Goal: Task Accomplishment & Management: Manage account settings

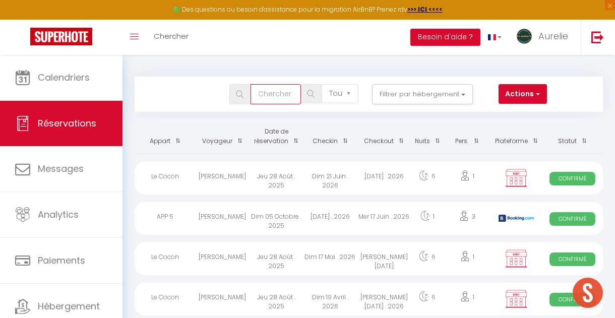
click at [272, 100] on input "text" at bounding box center [275, 94] width 50 height 20
paste input "[PERSON_NAME]"
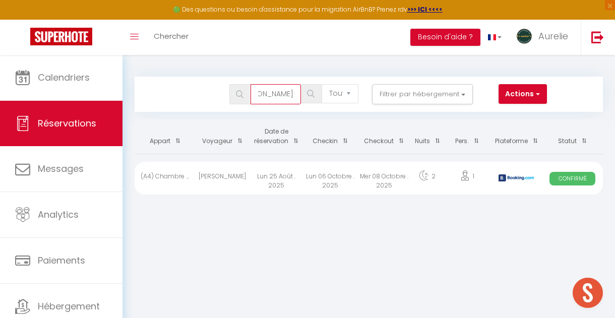
type input "[PERSON_NAME]"
click at [357, 173] on div "Lun 06 Octobre . 2025" at bounding box center [330, 178] width 54 height 33
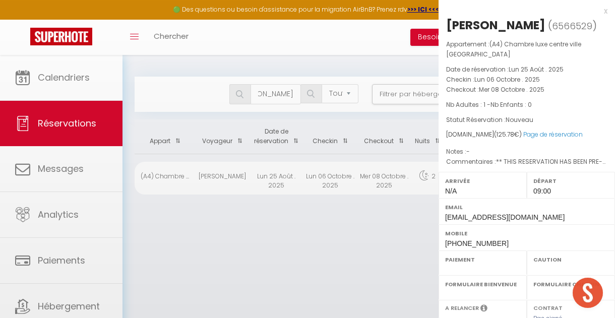
select select "OK"
select select "1"
select select "0"
select select "1"
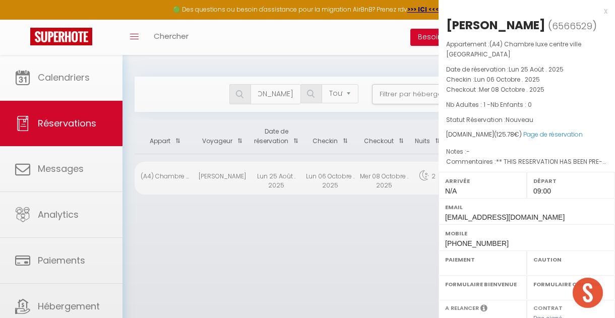
select select
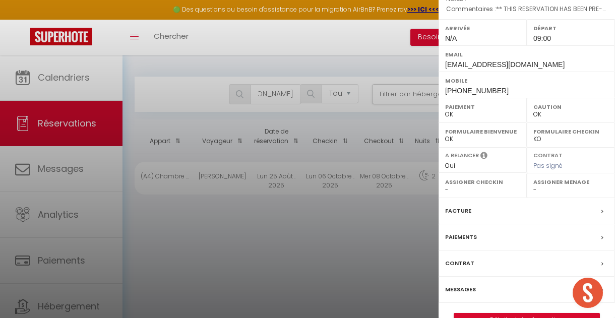
click at [457, 216] on label "Facture" at bounding box center [458, 211] width 26 height 11
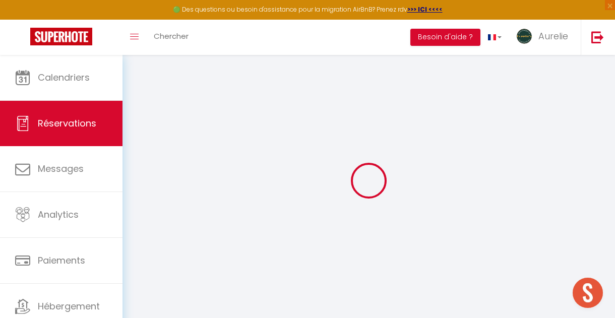
select select "cleaning"
select select "taxes"
select select
checkbox input "false"
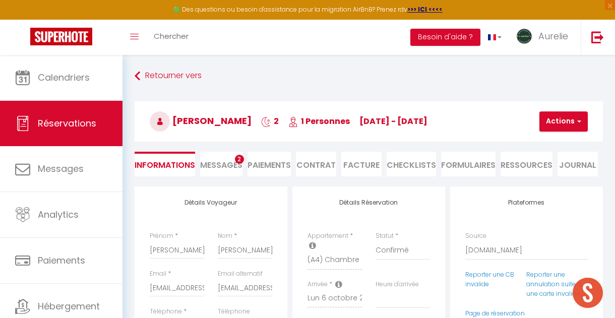
select select
checkbox input "false"
select select
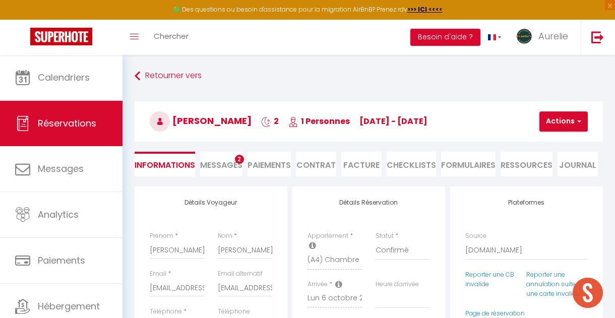
checkbox input "false"
type textarea "** THIS RESERVATION HAS BEEN PRE-PAID ** BOOKING NOTE : Payment charge is EUR 1…"
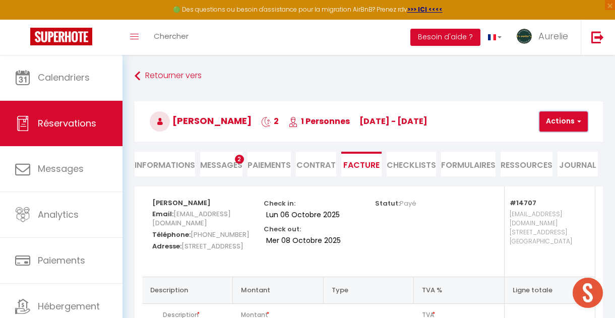
click at [561, 128] on button "Actions" at bounding box center [563, 121] width 48 height 20
click at [553, 166] on link "Envoyer la facture" at bounding box center [574, 169] width 85 height 13
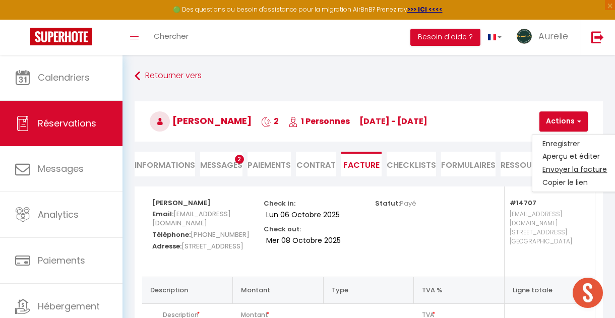
type input "[EMAIL_ADDRESS][DOMAIN_NAME]"
select select "fr"
type input "Votre facture 6566529 - (A4) Chambre luxe centre ville [GEOGRAPHIC_DATA]"
type textarea "Bonjour, Voici le lien pour télécharger votre facture : [URL][DOMAIN_NAME] Déta…"
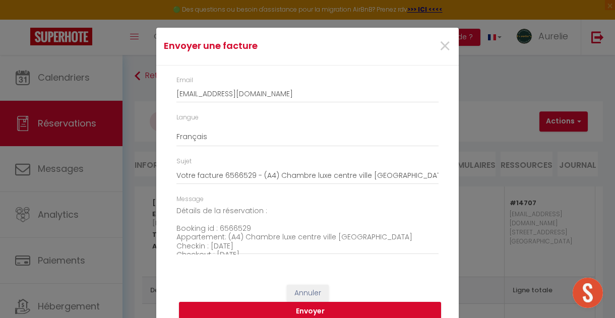
scroll to position [81, 0]
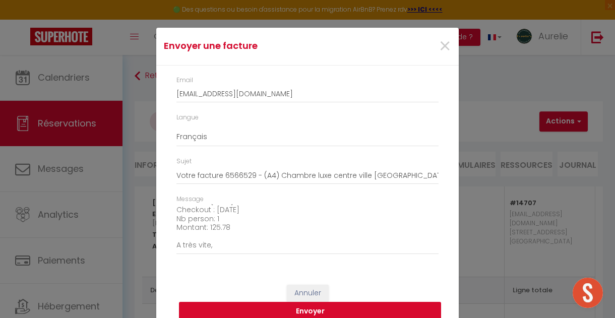
click at [289, 309] on button "Envoyer" at bounding box center [310, 311] width 262 height 19
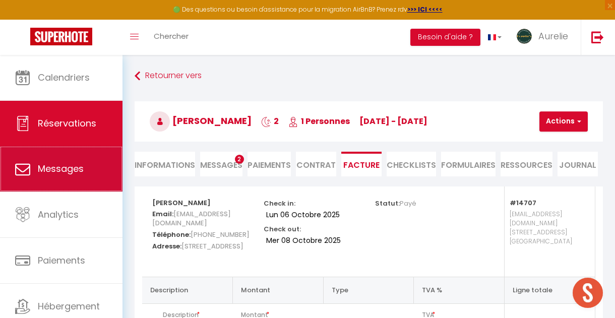
click at [86, 160] on link "Messages" at bounding box center [61, 168] width 122 height 45
select select "message"
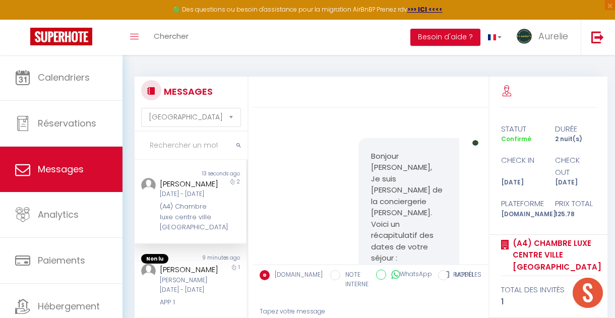
scroll to position [4004, 0]
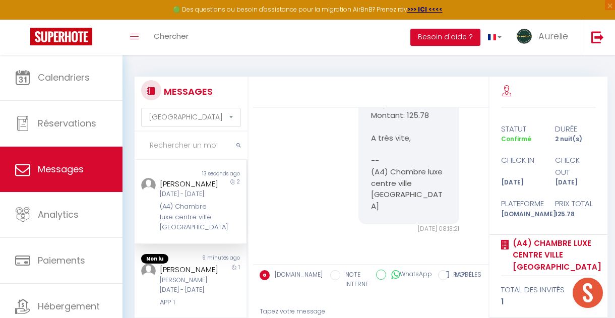
click at [180, 199] on div "[DATE] - [DATE]" at bounding box center [189, 194] width 58 height 10
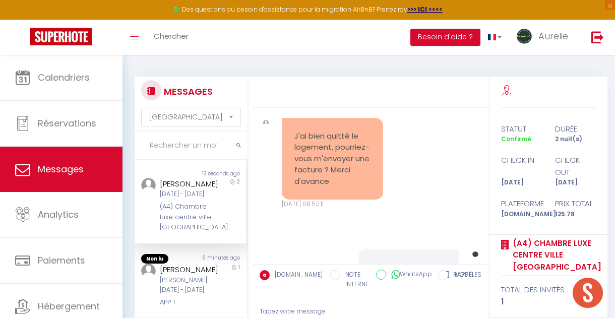
scroll to position [3534, 0]
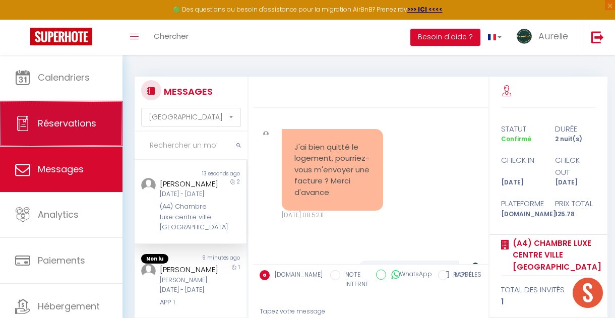
click at [51, 124] on span "Réservations" at bounding box center [67, 123] width 58 height 13
select select "not_cancelled"
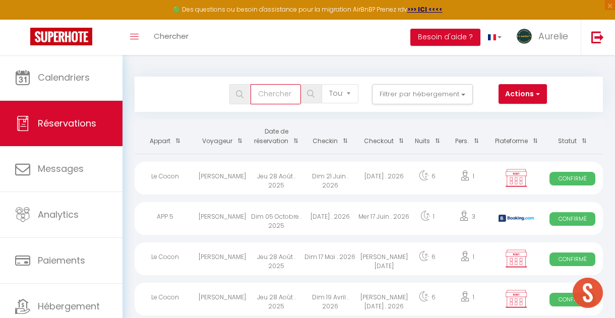
click at [284, 91] on input "text" at bounding box center [275, 94] width 50 height 20
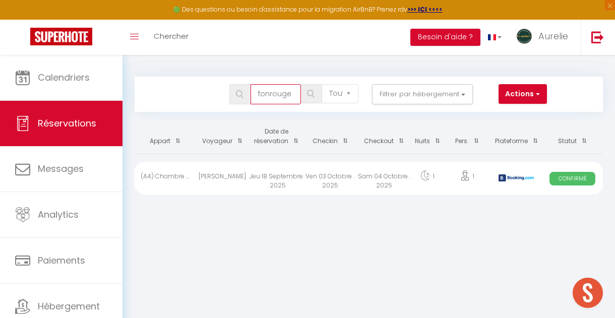
type input "fonrouge"
click at [321, 181] on div "Ven 03 Octobre . 2025" at bounding box center [330, 178] width 54 height 33
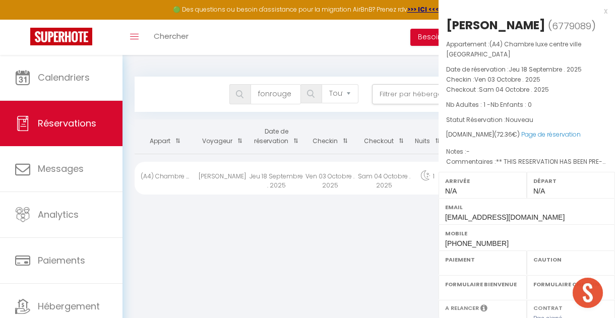
select select "OK"
select select "0"
select select "1"
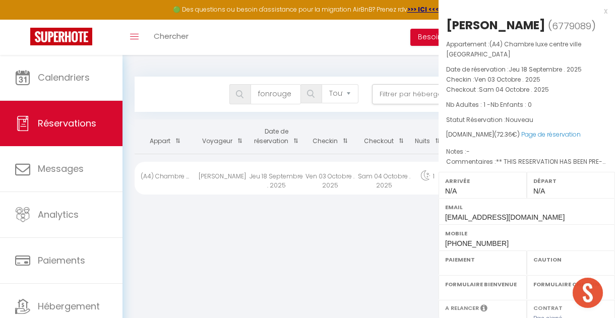
select select
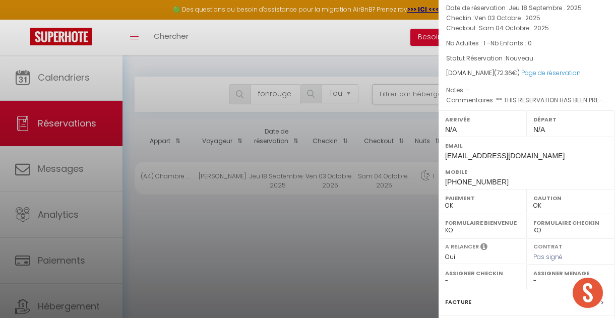
scroll to position [88, 0]
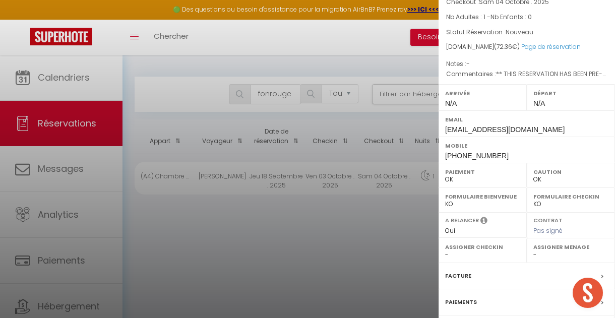
click at [453, 272] on label "Facture" at bounding box center [458, 276] width 26 height 11
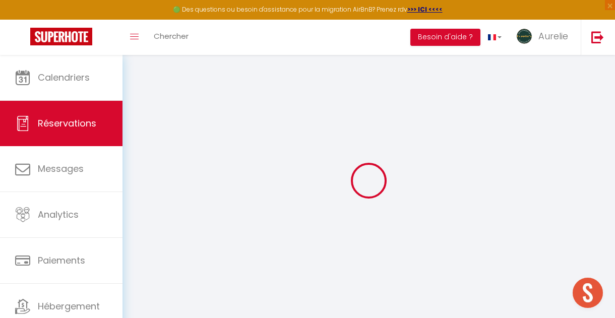
type input "1.82"
select select
checkbox input "false"
type textarea "** THIS RESERVATION HAS BEEN PRE-PAID ** Je voyage pour affaires et il est poss…"
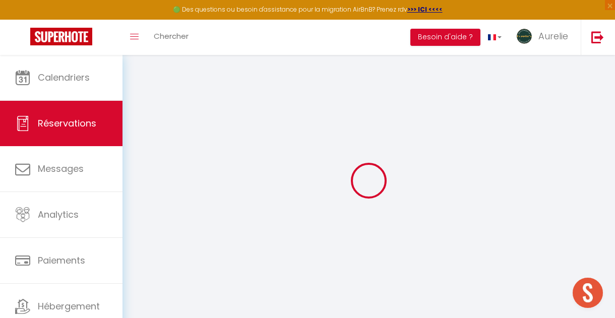
type input "1.82"
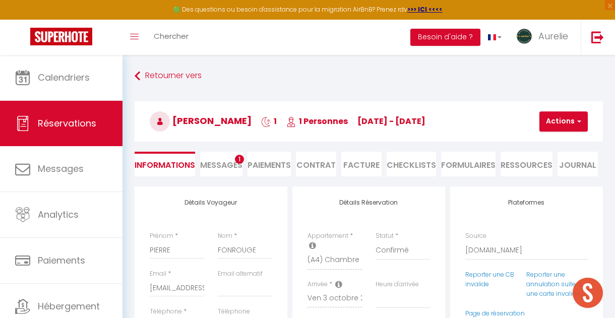
select select
checkbox input "false"
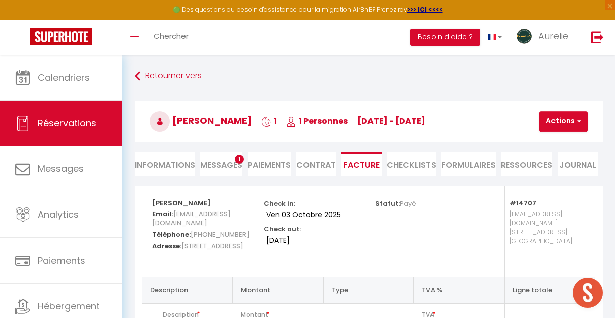
type input "1.82"
click at [556, 124] on button "Actions" at bounding box center [563, 121] width 48 height 20
click at [157, 163] on li "Informations" at bounding box center [165, 164] width 60 height 25
select select
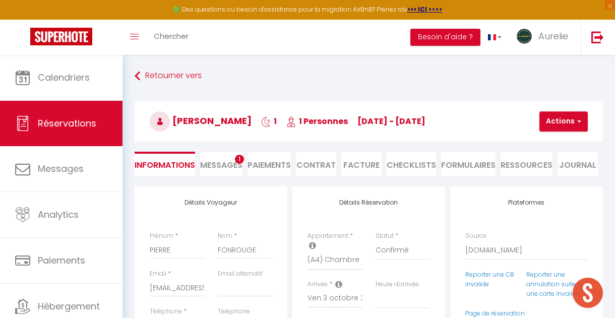
click at [364, 163] on li "Facture" at bounding box center [361, 164] width 40 height 25
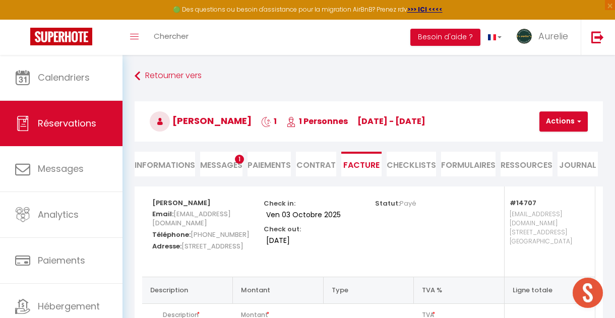
type input "1.82"
click at [560, 123] on button "Actions" at bounding box center [563, 121] width 48 height 20
click at [555, 167] on link "Envoyer la facture" at bounding box center [574, 169] width 85 height 13
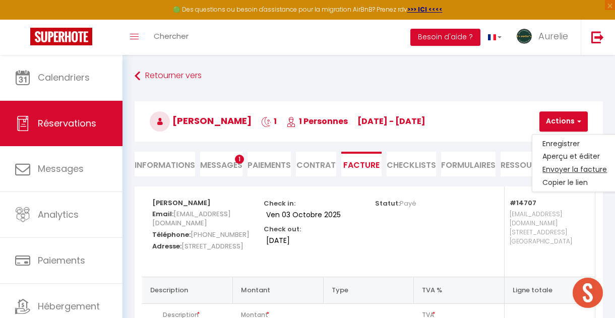
type input "[EMAIL_ADDRESS][DOMAIN_NAME]"
select select "fr"
type input "Votre facture 6779089 - (A4) Chambre luxe centre ville [GEOGRAPHIC_DATA]"
type textarea "Bonjour, Voici le lien pour télécharger votre facture : [URL][DOMAIN_NAME] Déta…"
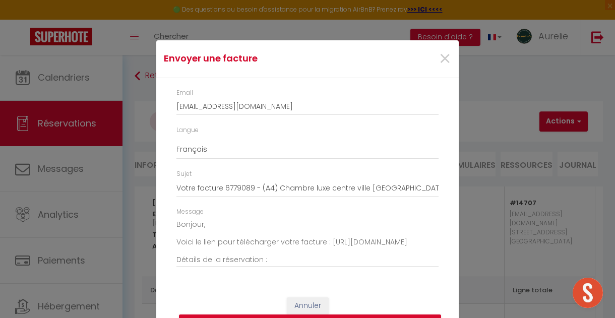
scroll to position [28, 0]
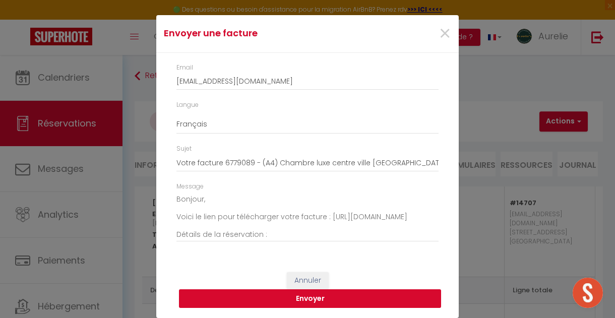
click at [290, 302] on button "Envoyer" at bounding box center [310, 298] width 262 height 19
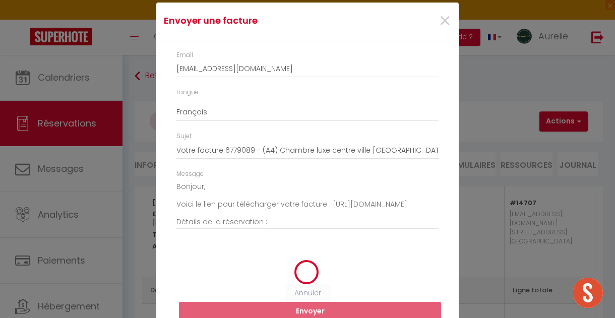
scroll to position [15, 0]
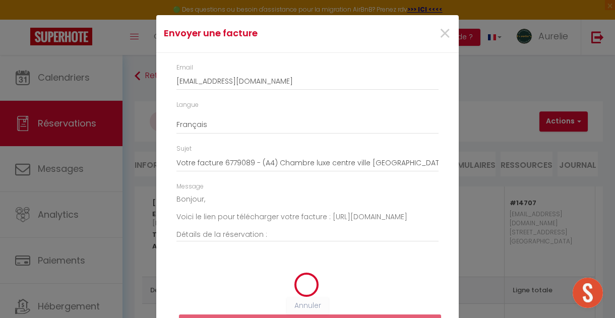
type input "1.82"
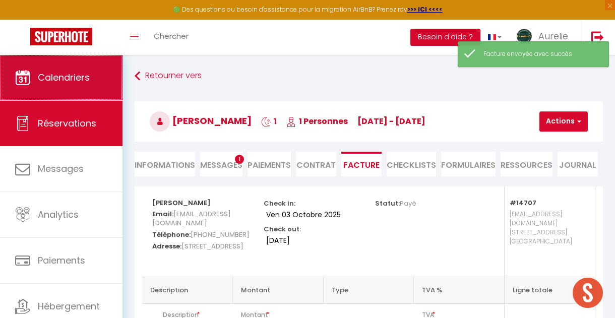
click at [56, 81] on span "Calendriers" at bounding box center [64, 77] width 52 height 13
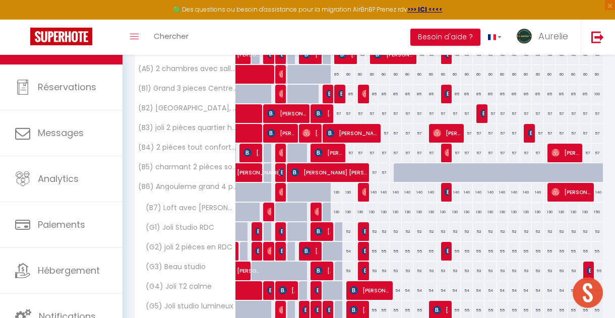
scroll to position [246, 0]
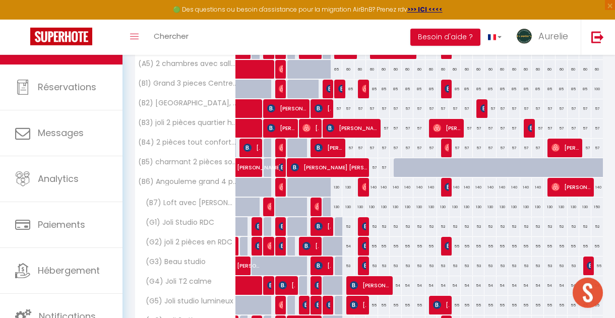
click at [373, 188] on div "140" at bounding box center [372, 187] width 12 height 19
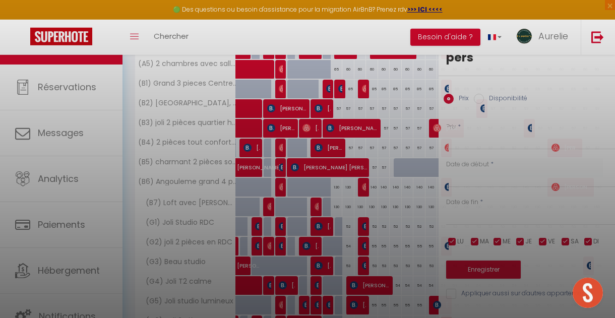
type input "140"
type input "Dim 12 Octobre 2025"
type input "Lun 13 Octobre 2025"
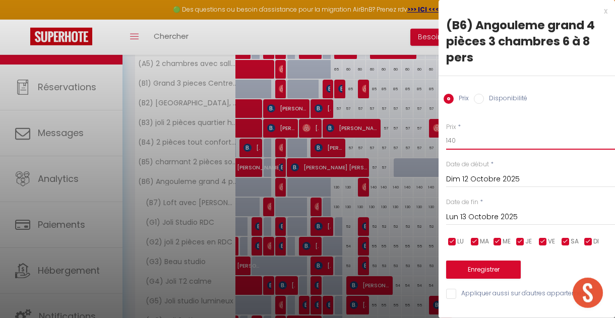
click at [452, 144] on input "140" at bounding box center [530, 141] width 169 height 18
type input "130"
click at [481, 213] on input "Lun 13 Octobre 2025" at bounding box center [530, 217] width 169 height 13
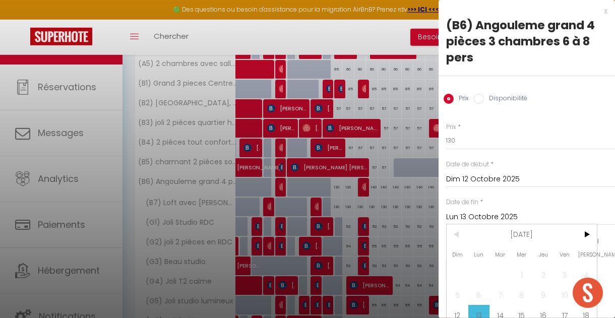
scroll to position [50, 0]
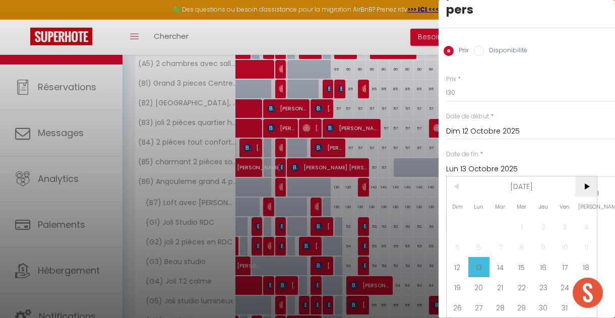
click at [589, 187] on span ">" at bounding box center [586, 186] width 22 height 20
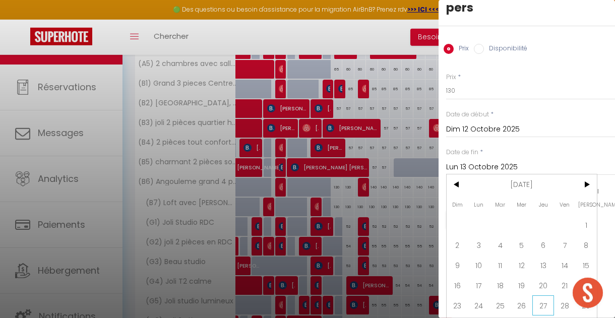
scroll to position [70, 0]
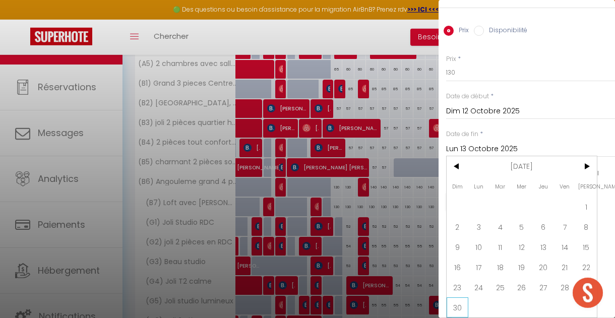
click at [461, 305] on span "30" at bounding box center [457, 307] width 22 height 20
type input "Dim 30 Novembre 2025"
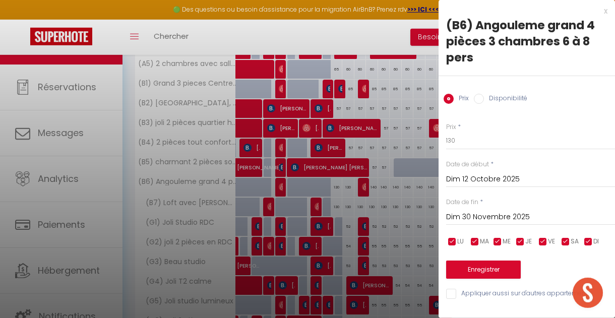
scroll to position [0, 0]
click at [461, 144] on input "130" at bounding box center [530, 141] width 169 height 18
type input "120"
click at [471, 269] on button "Enregistrer" at bounding box center [483, 270] width 75 height 18
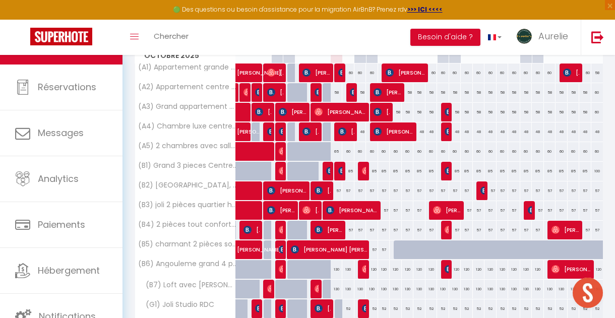
scroll to position [174, 0]
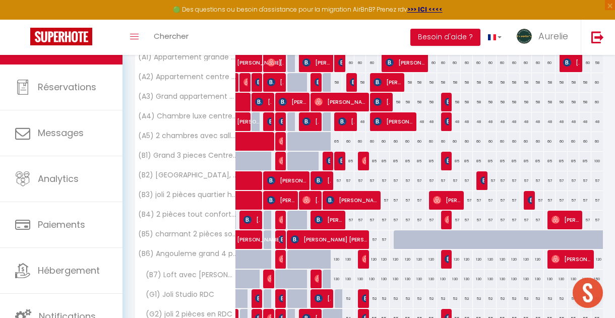
click at [339, 180] on div "57" at bounding box center [337, 180] width 12 height 19
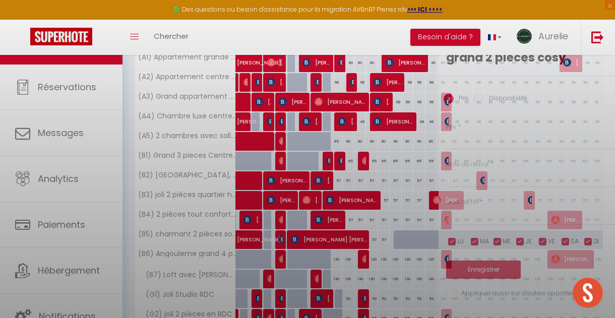
type input "57"
type input "Jeu 09 Octobre 2025"
type input "Ven 10 Octobre 2025"
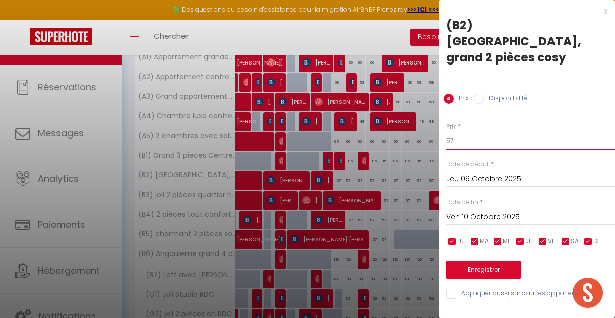
click at [457, 132] on input "57" at bounding box center [530, 141] width 169 height 18
type input "55"
click at [464, 211] on input "Ven 10 Octobre 2025" at bounding box center [530, 217] width 169 height 13
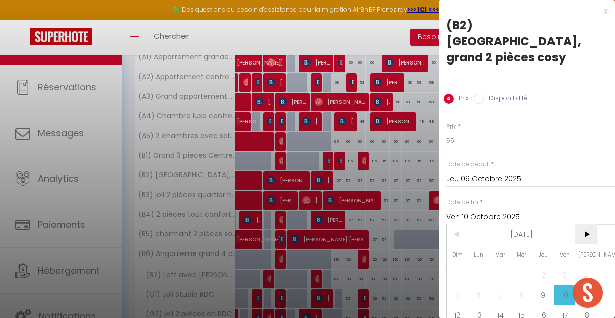
click at [584, 224] on span ">" at bounding box center [586, 234] width 22 height 20
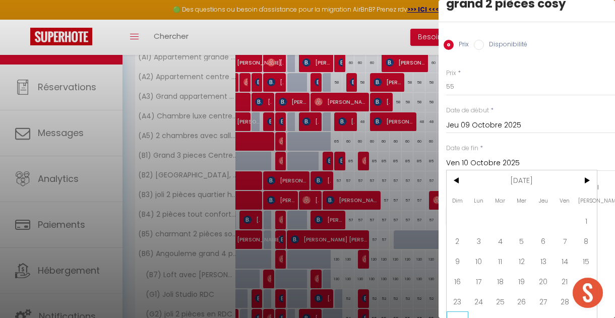
click at [459, 311] on span "30" at bounding box center [457, 321] width 22 height 20
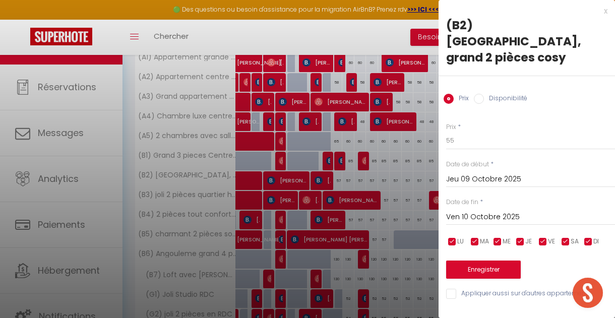
type input "Dim 30 Novembre 2025"
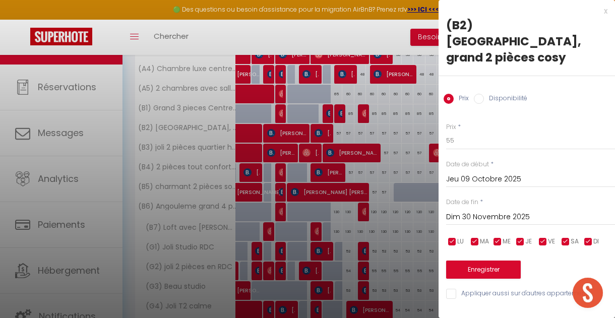
scroll to position [240, 0]
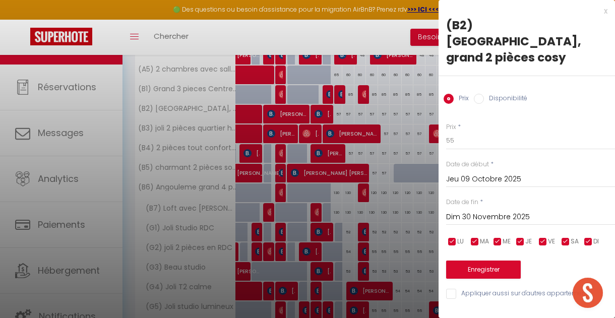
click at [453, 289] on input "Appliquer aussi sur d'autres appartements" at bounding box center [530, 294] width 169 height 10
checkbox input "true"
click at [461, 261] on button "Enregistrer" at bounding box center [483, 270] width 75 height 18
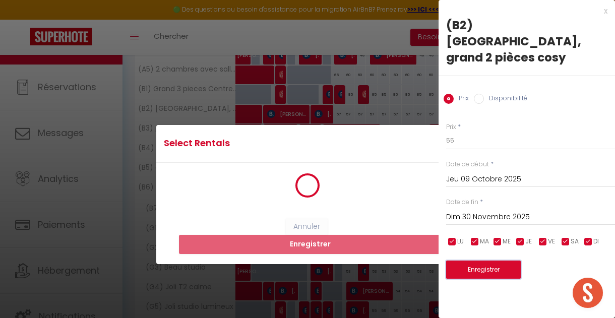
scroll to position [23, 0]
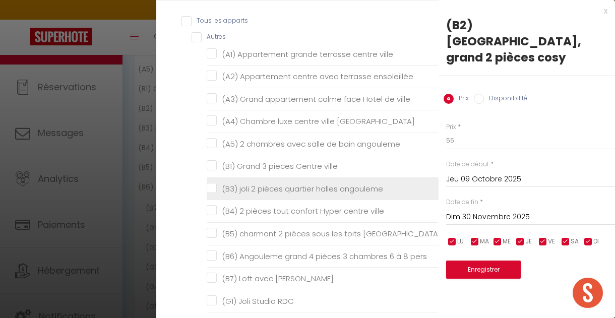
click at [209, 188] on angouleme "(B3) joli 2 pièces quartier halles angouleme" at bounding box center [323, 189] width 232 height 10
checkbox angouleme "true"
checkbox ville "false"
checkbox ensoleillée "false"
checkbox ville "false"
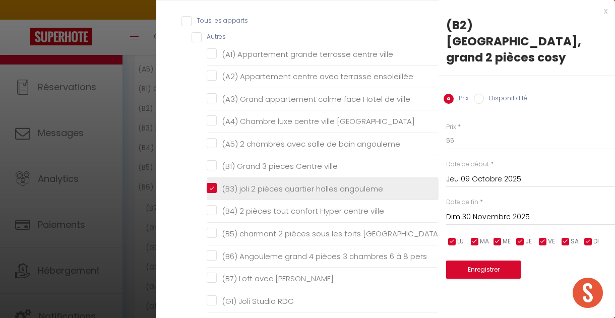
checkbox Angouleme "false"
checkbox angouleme "false"
checkbox ville "false"
checkbox Angoulême "false"
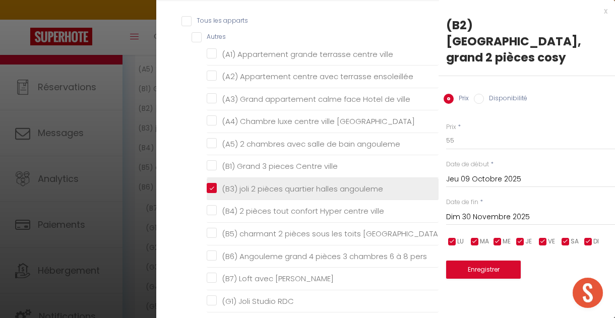
checkbox pers "false"
checkbox Jacuzzi "false"
checkbox RDC "false"
checkbox studio "false"
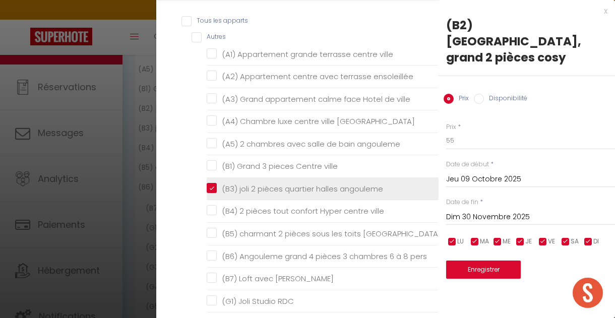
checkbox calme "false"
checkbox lumineux "false"
checkbox pièces "false"
checkbox Balnéo "false"
checkbox Cocon "false"
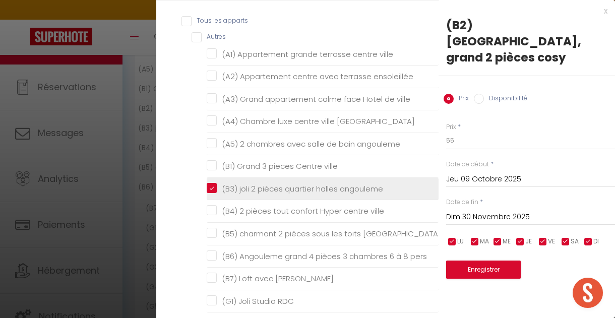
checkbox Fanfrelin "false"
checkbox BD "false"
checkbox input "false"
checkbox Balzac "false"
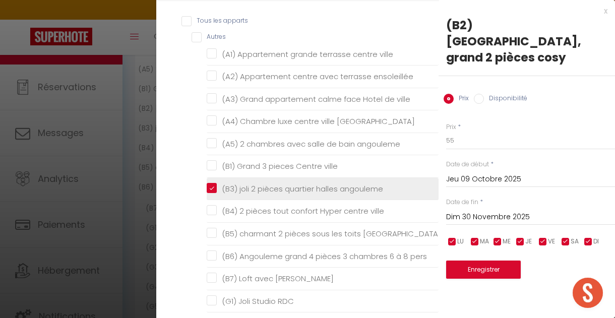
checkbox blanches "false"
checkbox Molongis "false"
checkbox 2 "false"
checkbox Couronne "false"
checkbox couronne "false"
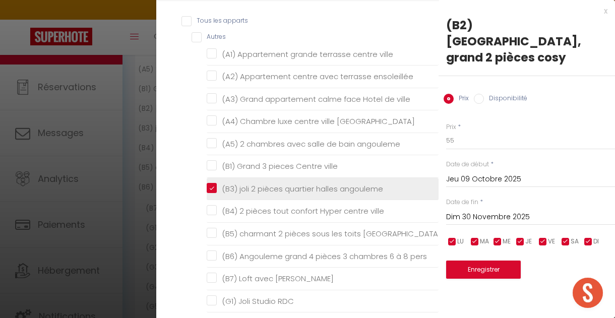
checkbox d\'Edgar "false"
checkbox Ausone "false"
checkbox république "false"
checkbox lodge "false"
checkbox 52A "false"
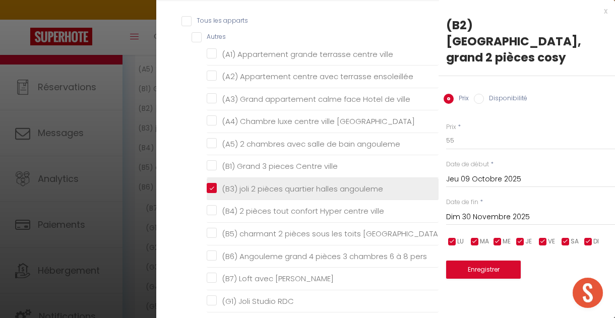
checkbox 52B "false"
checkbox 52C "false"
checkbox input "false"
checkbox 1 "false"
checkbox 2 "false"
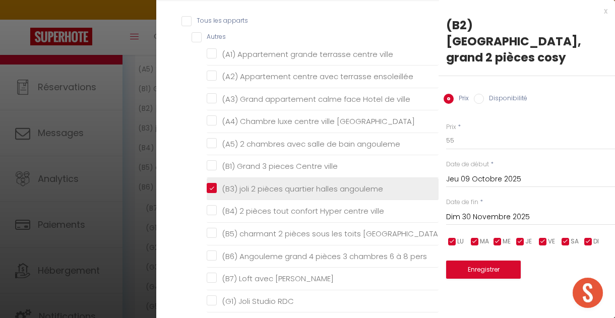
checkbox 3 "false"
checkbox 4 "false"
checkbox 5 "false"
checkbox Mark "false"
checkbox d\'Angoulême "false"
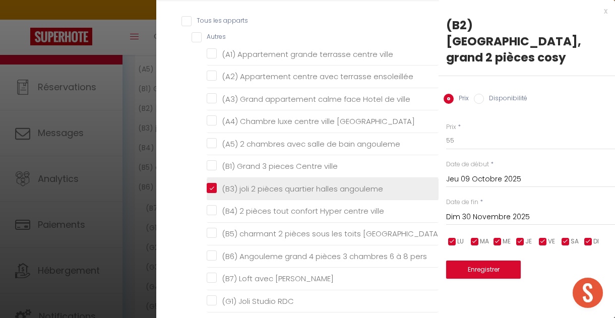
checkbox Sandrine "false"
checkbox Bézine "false"
checkbox Nicolas "false"
checkbox 1 "false"
checkbox 2 "false"
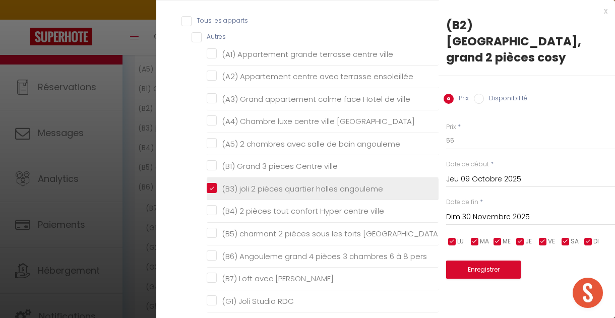
checkbox 3 "false"
checkbox Vista "false"
checkbox balcone "false"
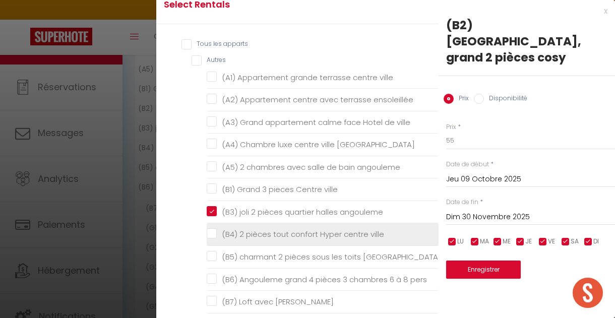
click at [211, 232] on ville "(B4) 2 pièces tout confort Hyper centre ville" at bounding box center [323, 234] width 232 height 10
checkbox ville "true"
checkbox ville "false"
checkbox ensoleillée "false"
checkbox ville "false"
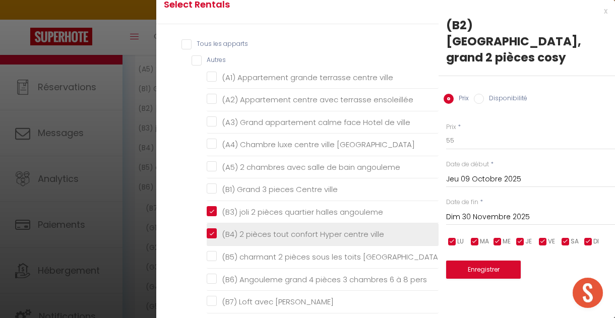
checkbox Angouleme "false"
checkbox angouleme "false"
checkbox ville "false"
checkbox Angoulême "false"
checkbox pers "false"
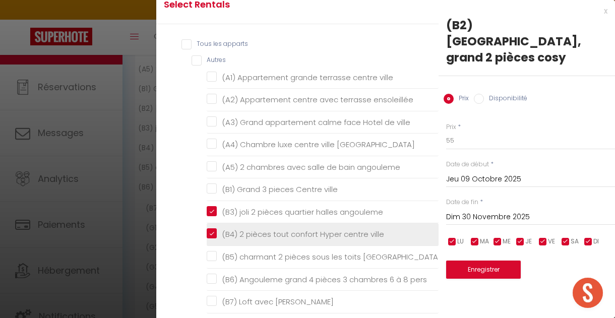
checkbox Jacuzzi "false"
checkbox RDC "false"
checkbox studio "false"
checkbox calme "false"
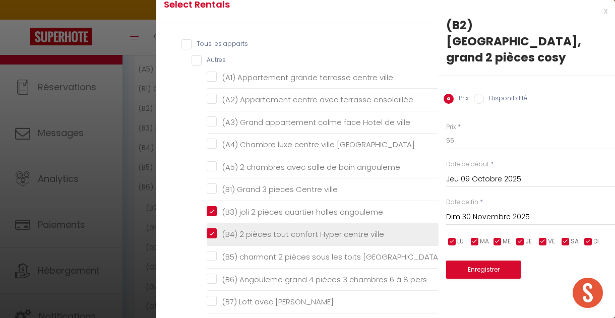
checkbox lumineux "false"
checkbox pièces "false"
checkbox Balnéo "false"
checkbox Cocon "false"
checkbox Fanfrelin "false"
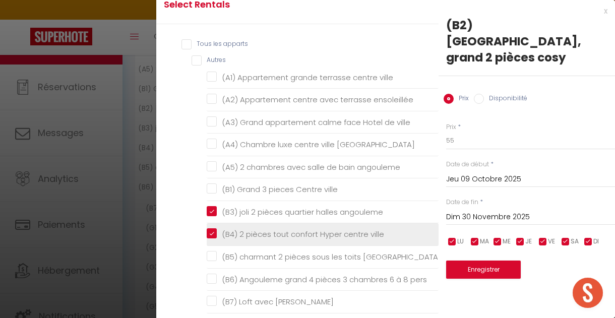
checkbox BD "false"
checkbox input "false"
checkbox Balzac "false"
checkbox blanches "false"
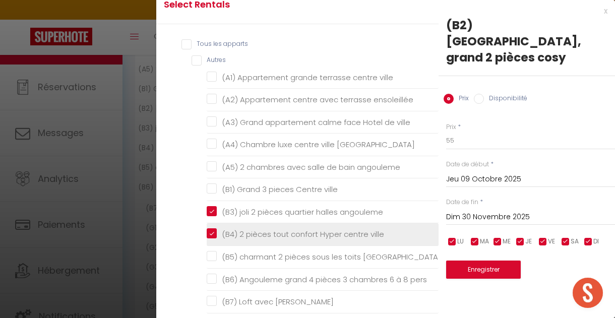
checkbox Molongis "false"
checkbox 2 "false"
checkbox Couronne "false"
checkbox couronne "false"
checkbox d\'Edgar "false"
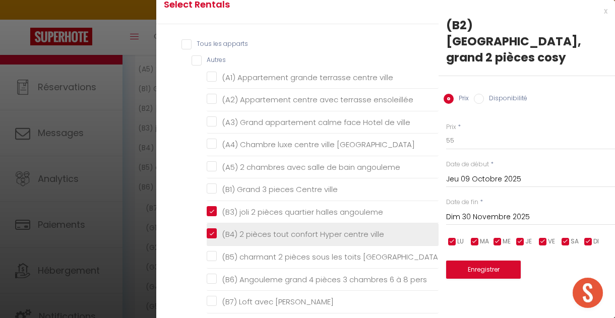
checkbox Ausone "false"
checkbox république "false"
checkbox lodge "false"
checkbox 52A "false"
checkbox 52B "false"
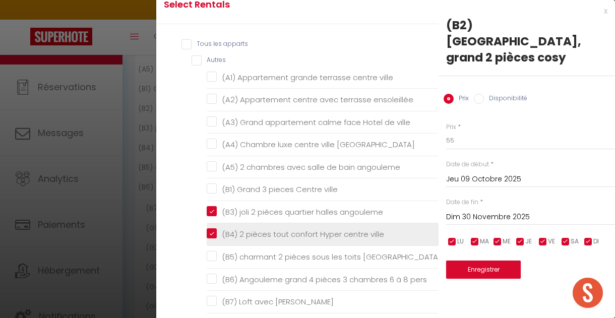
checkbox 52C "false"
checkbox input "false"
checkbox 1 "false"
checkbox 2 "false"
checkbox 3 "false"
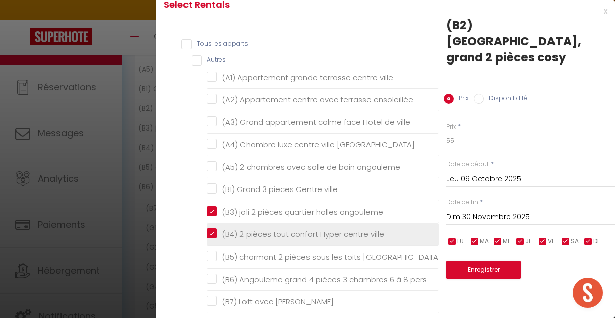
checkbox 4 "false"
checkbox 5 "false"
checkbox Mark "false"
checkbox d\'Angoulême "false"
checkbox Sandrine "false"
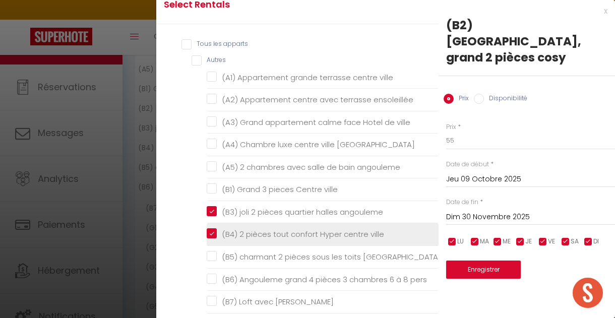
checkbox Bézine "false"
checkbox Nicolas "false"
checkbox 1 "false"
checkbox 2 "false"
checkbox 3 "false"
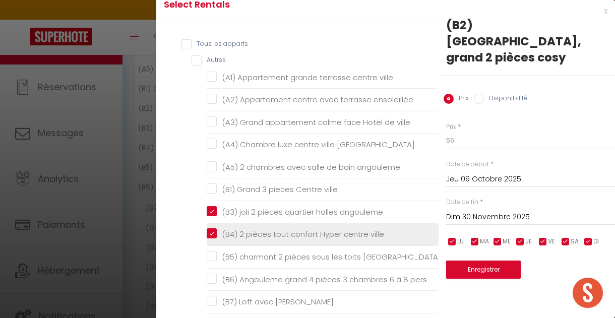
checkbox Vista "false"
checkbox balcone "false"
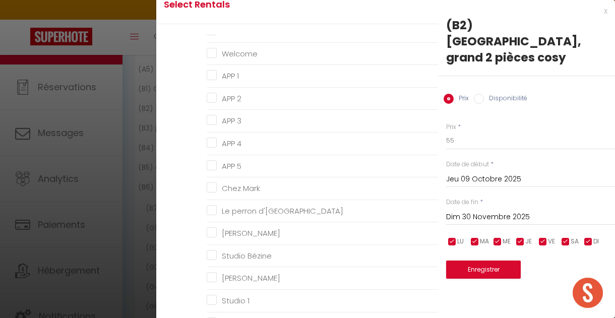
scroll to position [903, 0]
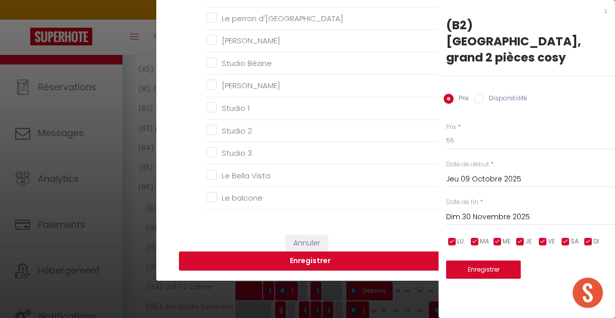
click at [327, 265] on button "Enregistrer" at bounding box center [310, 260] width 262 height 19
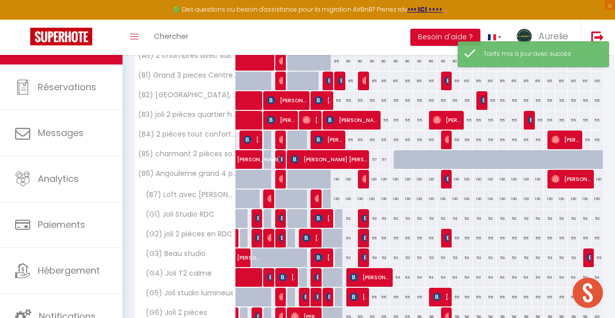
scroll to position [254, 0]
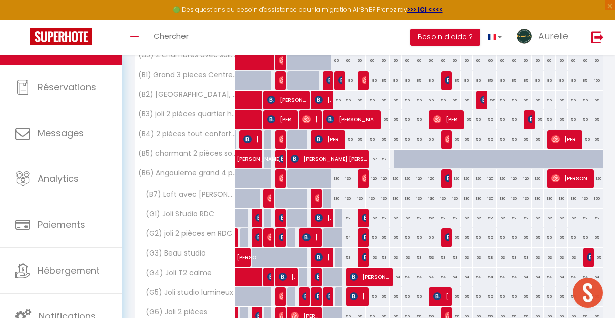
click at [349, 220] on div "52" at bounding box center [348, 218] width 12 height 19
type input "52"
type input "Ven 10 Octobre 2025"
type input "[DATE]"
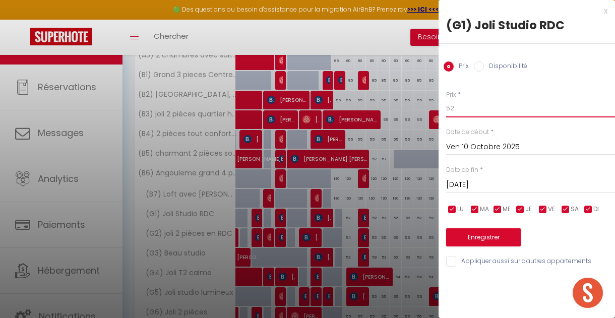
click at [457, 110] on input "52" at bounding box center [530, 108] width 169 height 18
type input "50"
click at [465, 185] on input "[DATE]" at bounding box center [530, 184] width 169 height 13
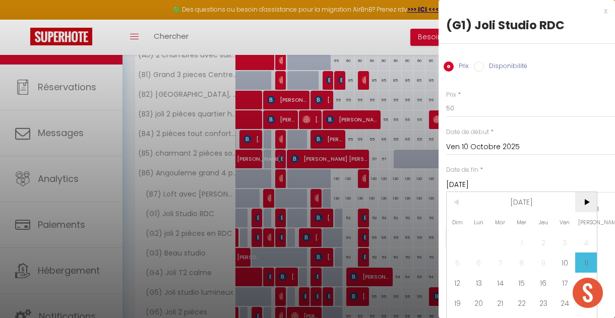
click at [585, 202] on span ">" at bounding box center [586, 202] width 22 height 20
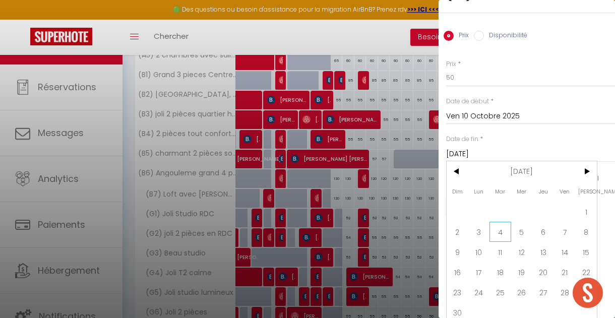
scroll to position [38, 0]
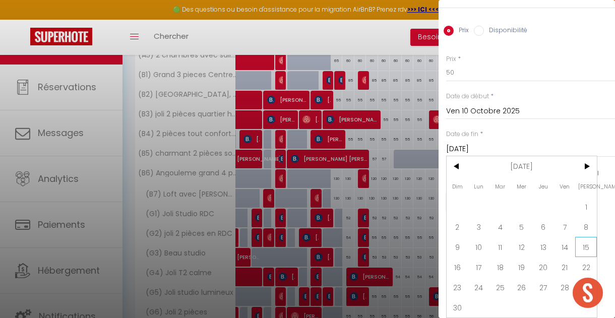
click at [582, 246] on span "15" at bounding box center [586, 247] width 22 height 20
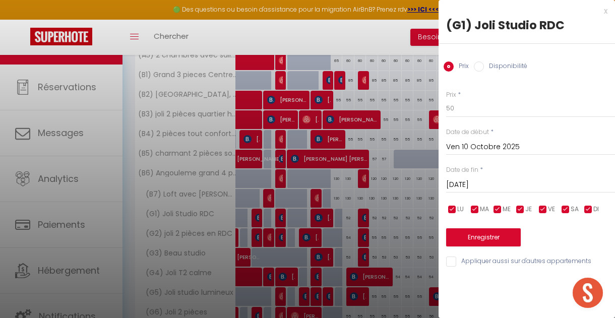
type input "[DATE]"
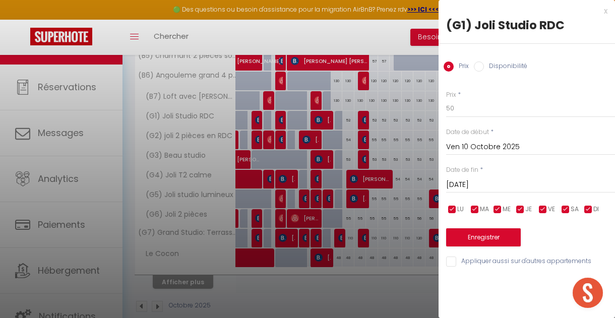
scroll to position [368, 0]
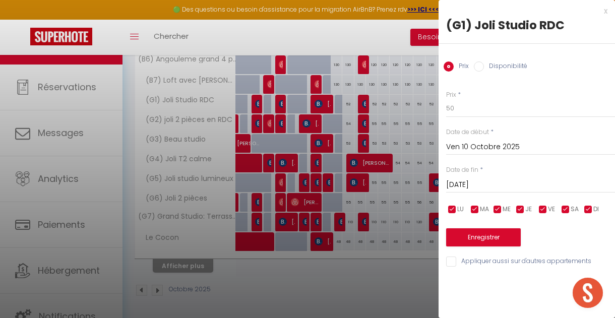
click at [451, 263] on input "Appliquer aussi sur d'autres appartements" at bounding box center [530, 262] width 169 height 10
checkbox input "true"
click at [469, 242] on button "Enregistrer" at bounding box center [483, 237] width 75 height 18
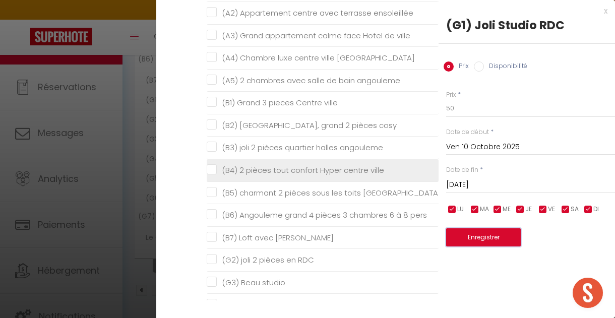
scroll to position [154, 0]
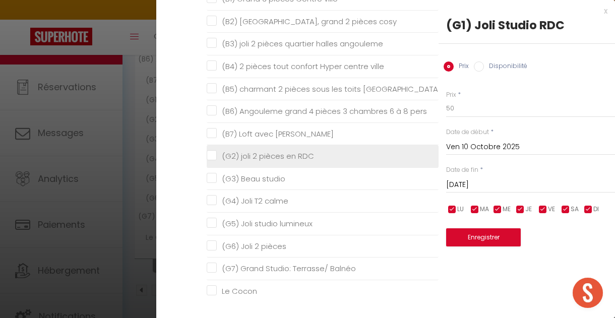
click at [212, 157] on RDC "(G2) joli 2 pièces en RDC" at bounding box center [323, 156] width 232 height 10
checkbox RDC "true"
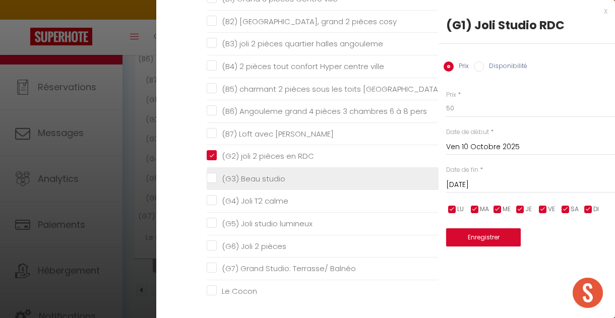
checkbox ville "false"
checkbox ensoleillée "false"
checkbox ville "false"
checkbox Angouleme "false"
checkbox angouleme "false"
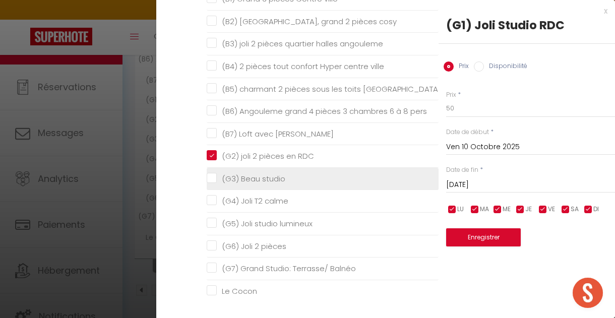
checkbox ville "false"
checkbox cosy "false"
checkbox angouleme "false"
checkbox ville "false"
checkbox Angoulême "false"
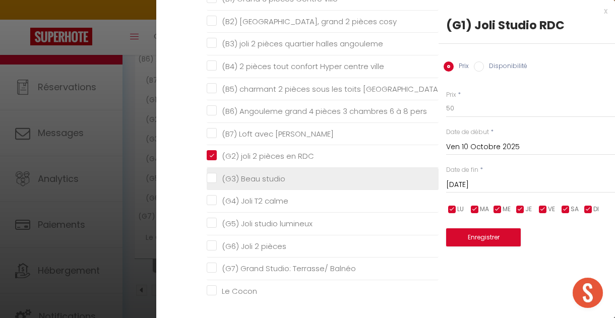
checkbox pers "false"
checkbox Jacuzzi "false"
checkbox studio "false"
checkbox calme "false"
checkbox lumineux "false"
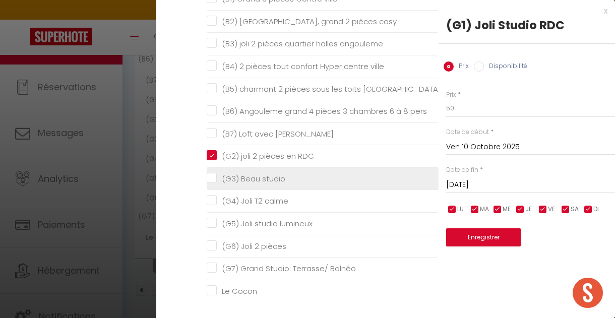
checkbox pièces "false"
checkbox Balnéo "false"
checkbox Cocon "false"
checkbox Fanfrelin "false"
checkbox BD "false"
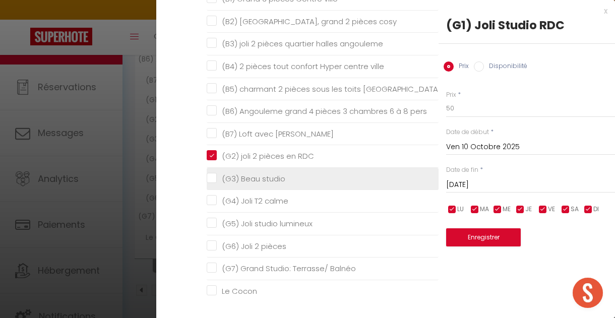
checkbox input "false"
checkbox Balzac "false"
checkbox blanches "false"
checkbox Molongis "false"
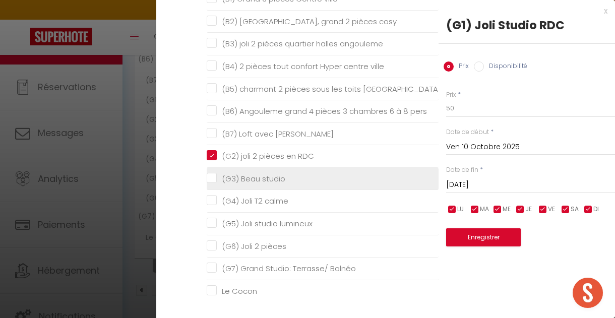
checkbox 2 "false"
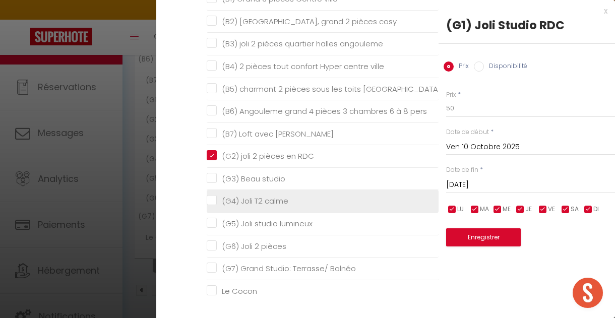
click at [210, 199] on calme "(G4) Joli T2 calme" at bounding box center [323, 201] width 232 height 10
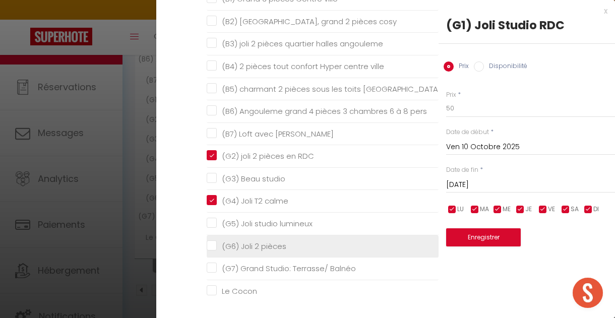
click at [215, 248] on pièces "(G6) Joli 2 pièces" at bounding box center [323, 246] width 232 height 10
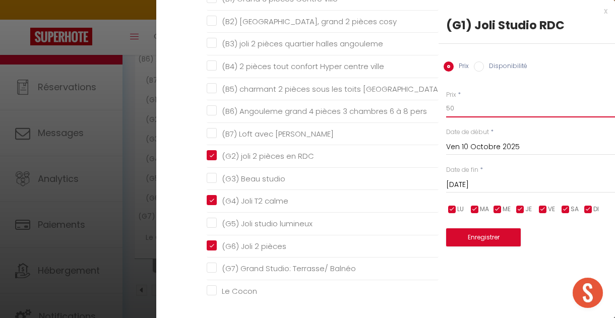
click at [458, 112] on input "50" at bounding box center [530, 108] width 169 height 18
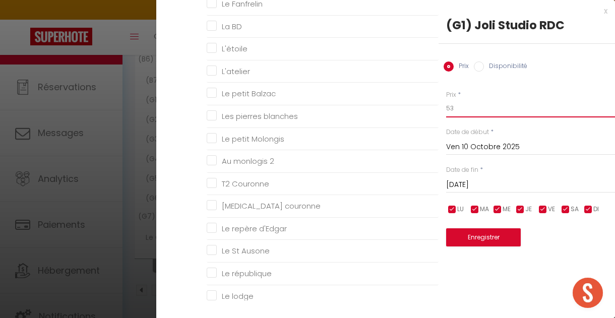
scroll to position [493, 0]
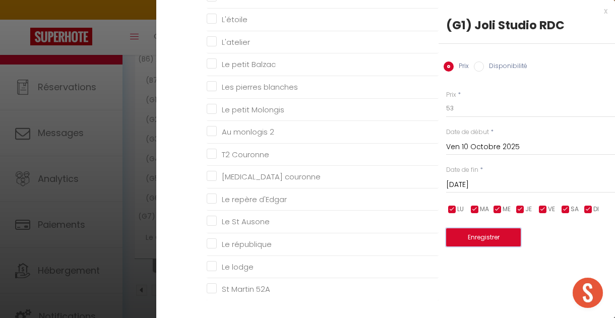
click at [477, 238] on button "Enregistrer" at bounding box center [483, 237] width 75 height 18
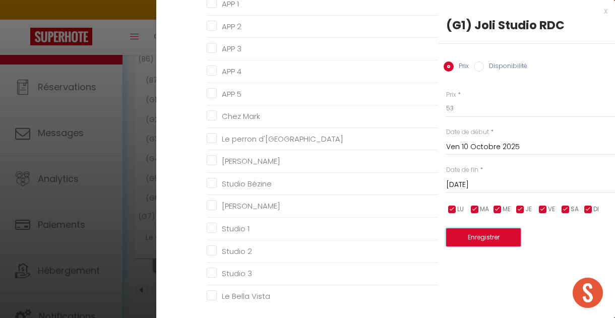
scroll to position [903, 0]
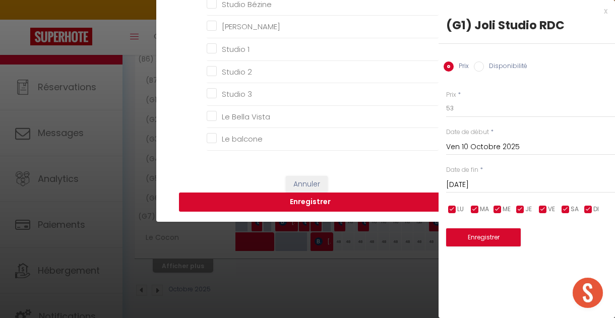
click at [347, 203] on button "Enregistrer" at bounding box center [310, 202] width 262 height 19
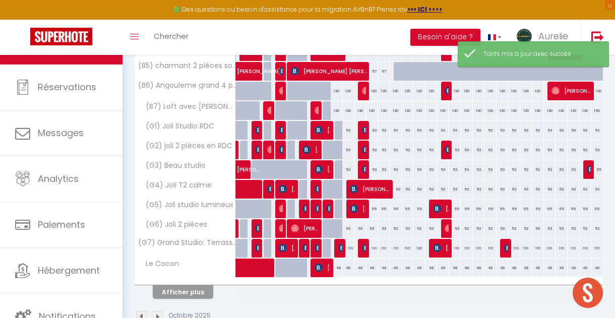
scroll to position [368, 0]
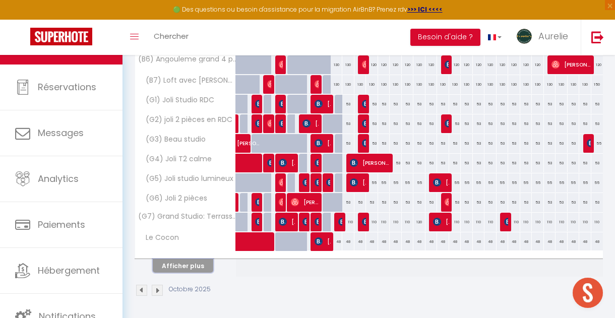
click at [189, 271] on button "Afficher plus" at bounding box center [183, 266] width 60 height 14
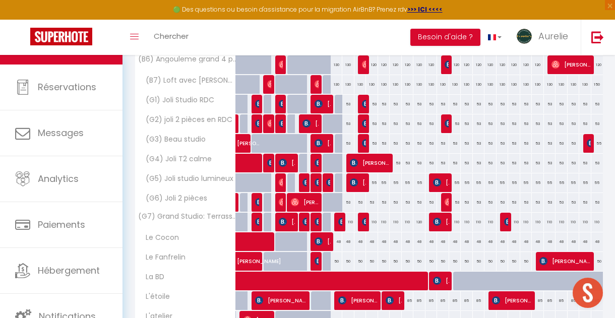
click at [348, 142] on div "53" at bounding box center [348, 143] width 12 height 19
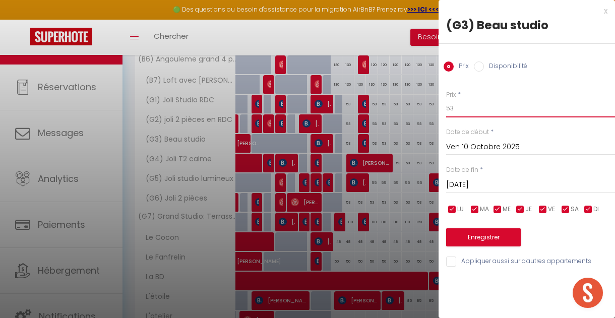
click at [461, 106] on input "53" at bounding box center [530, 108] width 169 height 18
click at [467, 180] on input "[DATE]" at bounding box center [530, 184] width 169 height 13
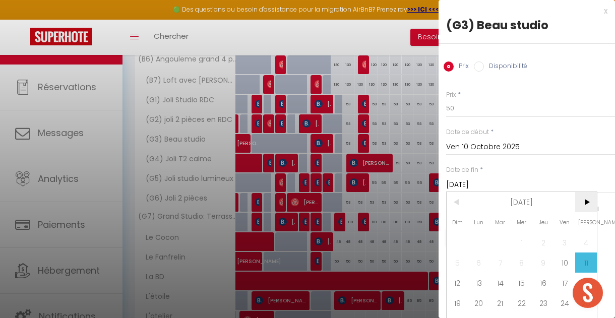
click at [585, 204] on span ">" at bounding box center [586, 202] width 22 height 20
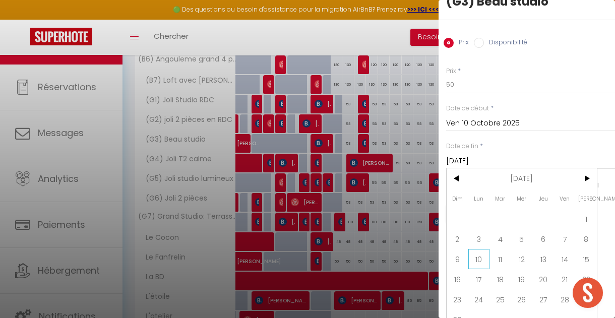
scroll to position [38, 0]
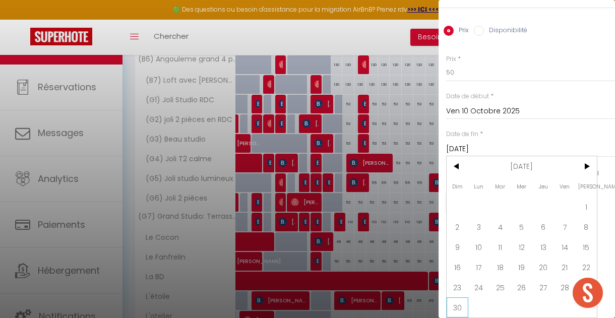
click at [459, 302] on span "30" at bounding box center [457, 307] width 22 height 20
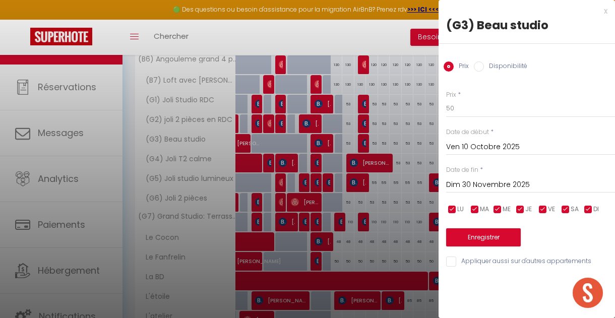
scroll to position [0, 0]
click at [450, 264] on input "Appliquer aussi sur d'autres appartements" at bounding box center [530, 262] width 169 height 10
drag, startPoint x: 459, startPoint y: 241, endPoint x: 327, endPoint y: 232, distance: 132.3
click at [459, 241] on button "Enregistrer" at bounding box center [483, 237] width 75 height 18
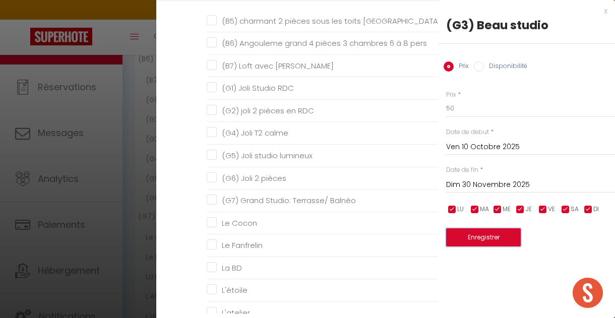
scroll to position [239, 0]
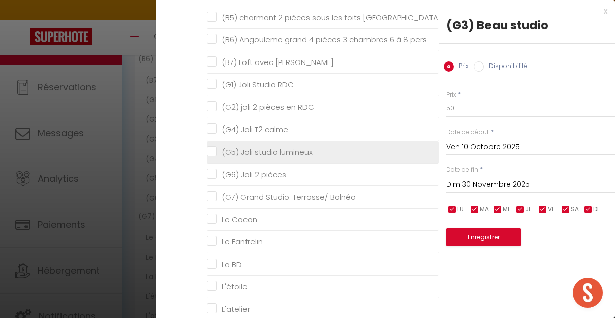
click at [212, 154] on lumineux "(G5) Joli studio lumineux" at bounding box center [323, 152] width 232 height 10
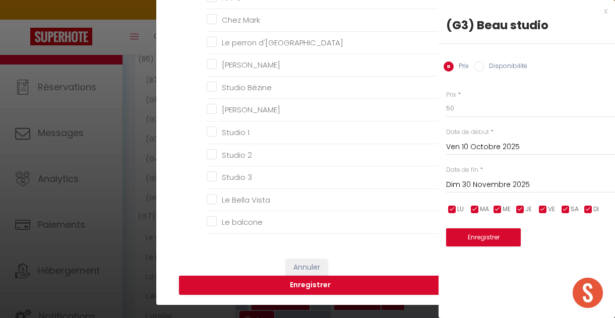
scroll to position [229, 0]
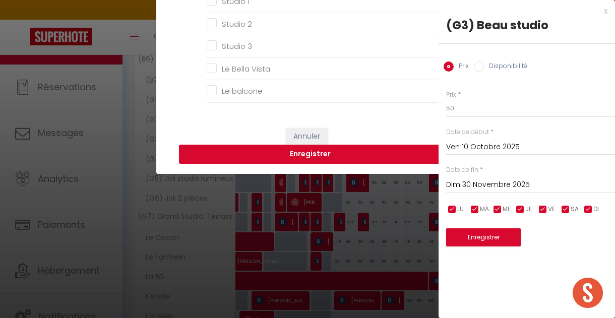
click at [269, 156] on button "Enregistrer" at bounding box center [310, 154] width 262 height 19
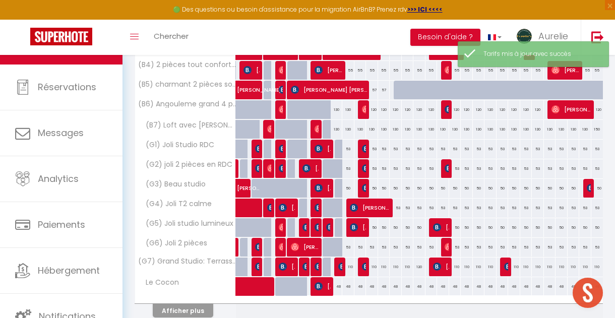
scroll to position [368, 0]
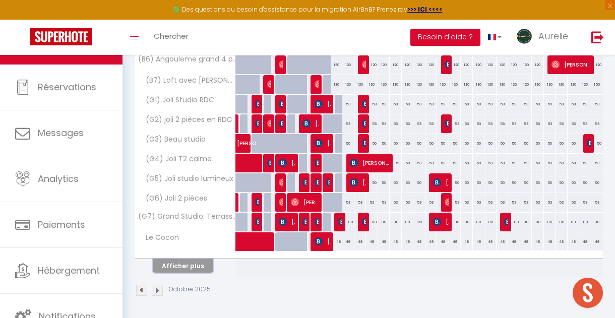
click at [174, 267] on button "Afficher plus" at bounding box center [183, 266] width 60 height 14
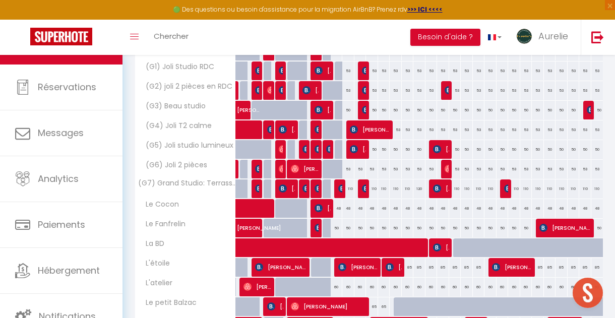
scroll to position [422, 0]
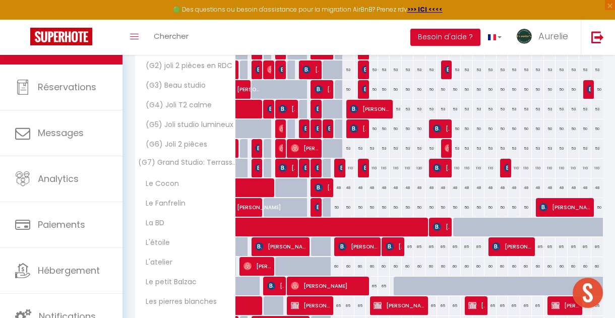
click at [337, 206] on div "50" at bounding box center [337, 207] width 12 height 19
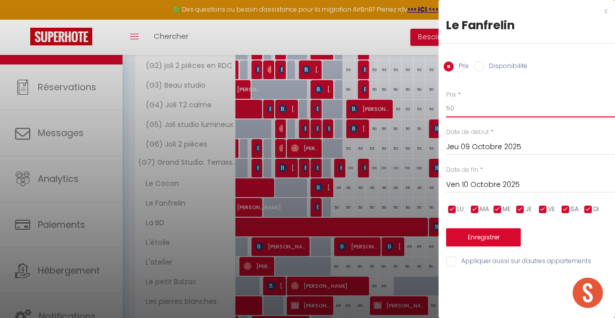
click at [456, 109] on input "50" at bounding box center [530, 108] width 169 height 18
click at [481, 189] on input "Ven 10 Octobre 2025" at bounding box center [530, 184] width 169 height 13
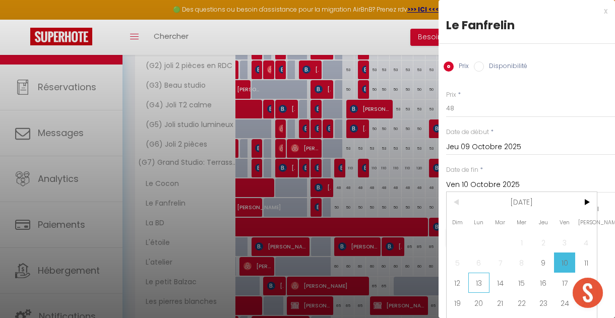
scroll to position [18, 0]
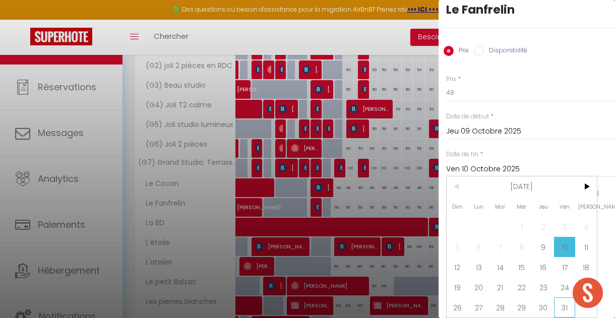
click at [567, 303] on span "31" at bounding box center [565, 307] width 22 height 20
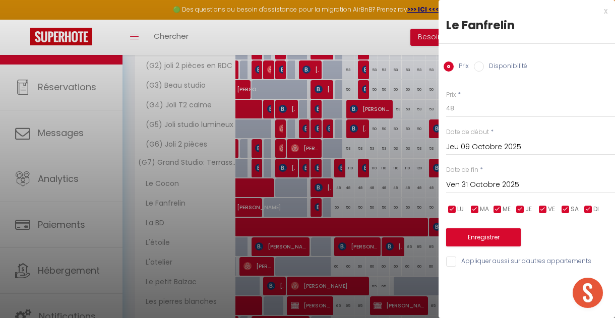
scroll to position [0, 0]
click at [485, 244] on button "Enregistrer" at bounding box center [483, 237] width 75 height 18
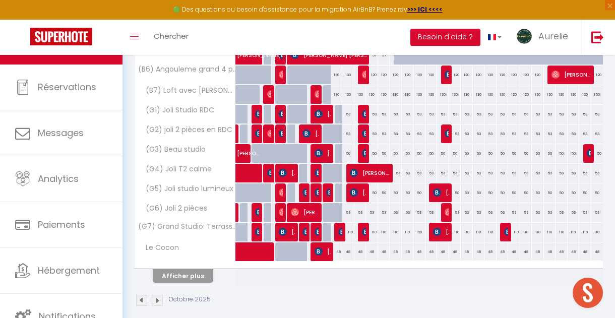
scroll to position [368, 0]
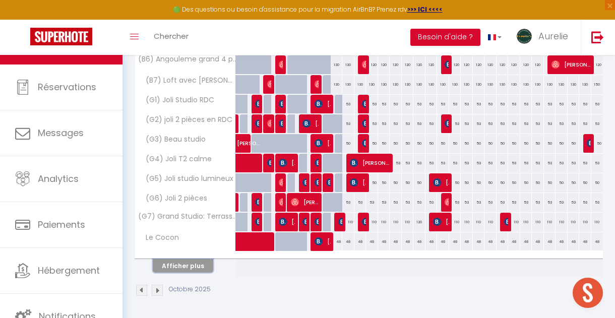
click at [185, 259] on button "Afficher plus" at bounding box center [183, 266] width 60 height 14
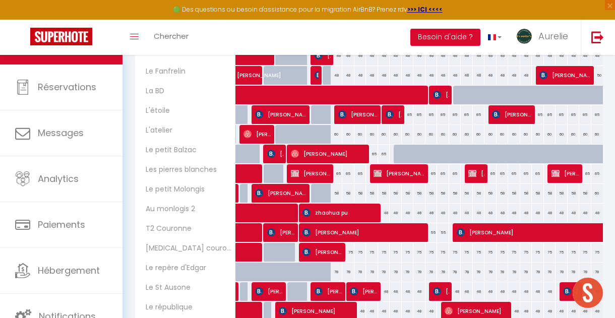
scroll to position [591, 0]
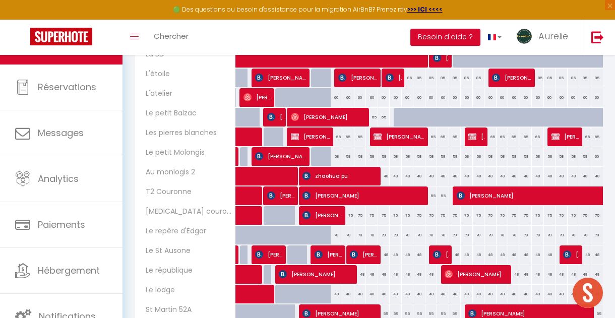
click at [338, 235] on div "78" at bounding box center [337, 235] width 12 height 19
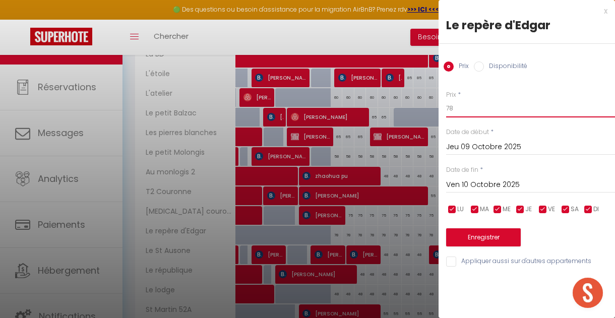
click at [460, 113] on input "78" at bounding box center [530, 108] width 169 height 18
click at [460, 187] on input "Ven 10 Octobre 2025" at bounding box center [530, 184] width 169 height 13
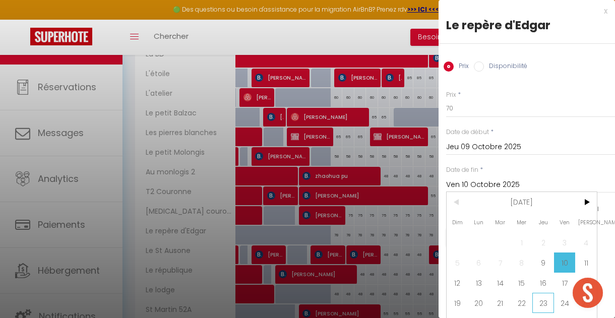
scroll to position [18, 0]
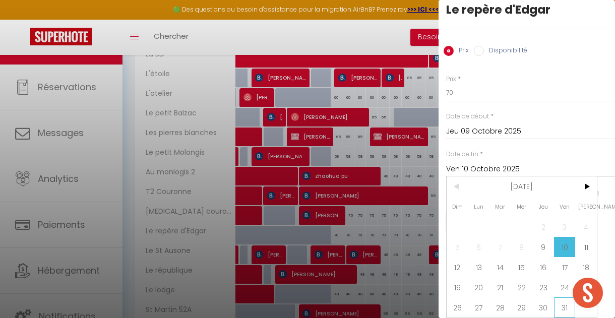
click at [558, 302] on span "31" at bounding box center [565, 307] width 22 height 20
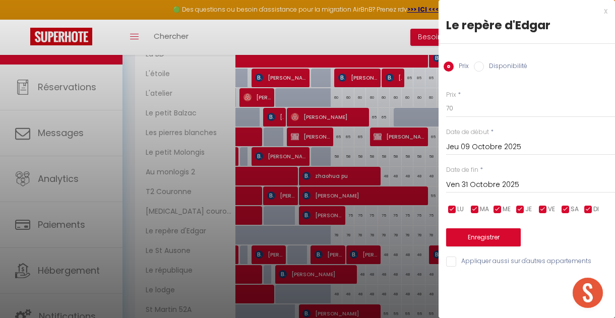
scroll to position [0, 0]
click at [482, 238] on button "Enregistrer" at bounding box center [483, 237] width 75 height 18
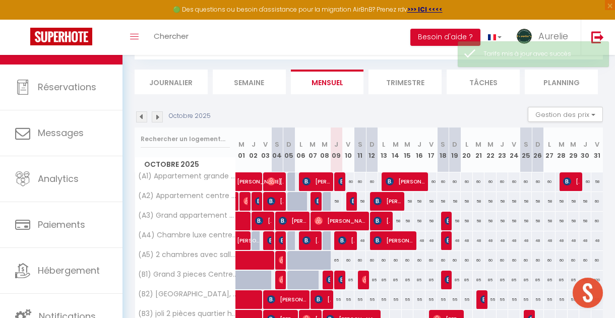
scroll to position [360, 0]
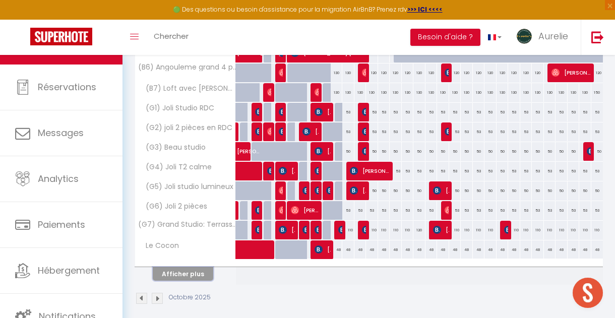
click at [191, 276] on button "Afficher plus" at bounding box center [183, 274] width 60 height 14
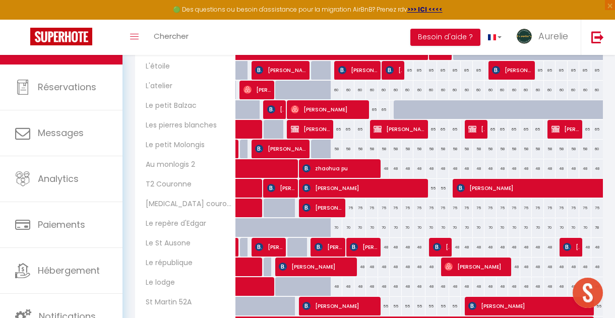
scroll to position [600, 0]
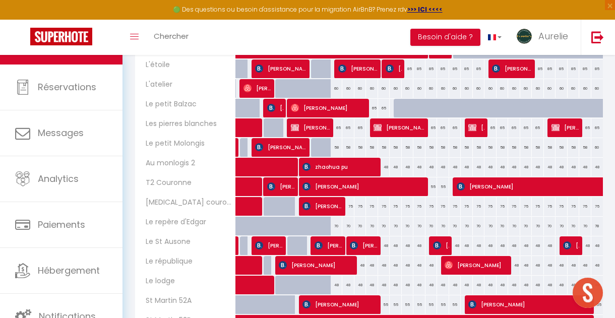
click at [339, 87] on div "60" at bounding box center [337, 88] width 12 height 19
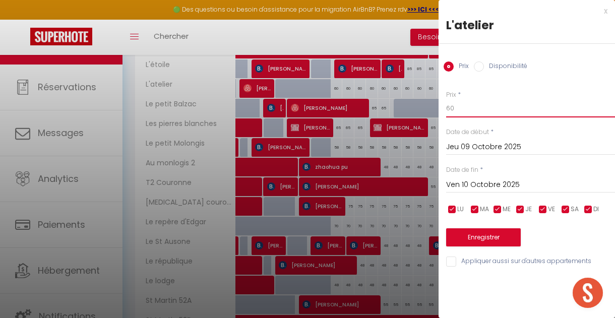
click at [458, 107] on input "60" at bounding box center [530, 108] width 169 height 18
click at [475, 182] on input "Ven 10 Octobre 2025" at bounding box center [530, 184] width 169 height 13
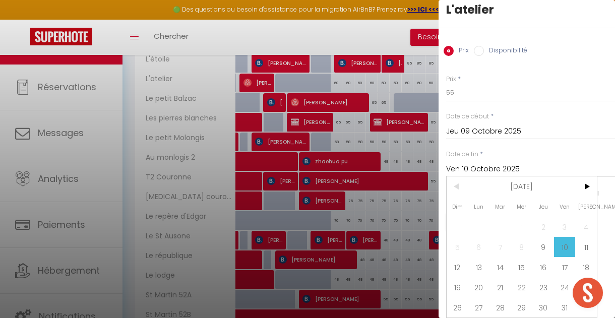
scroll to position [671, 0]
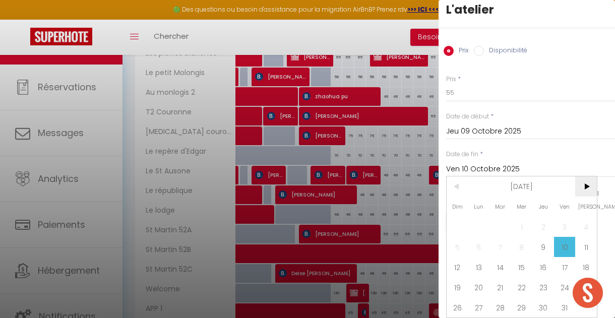
click at [585, 182] on span ">" at bounding box center [586, 186] width 22 height 20
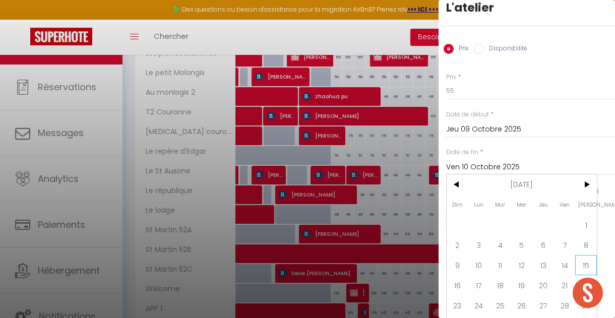
click at [585, 261] on span "15" at bounding box center [586, 265] width 22 height 20
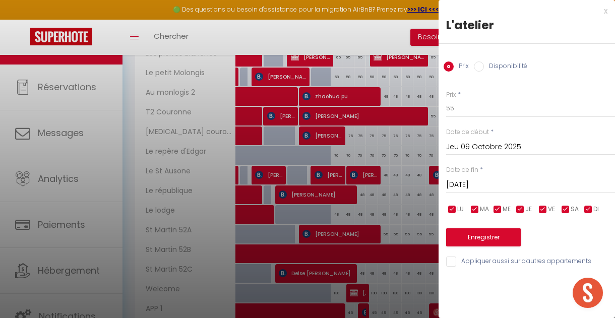
scroll to position [725, 0]
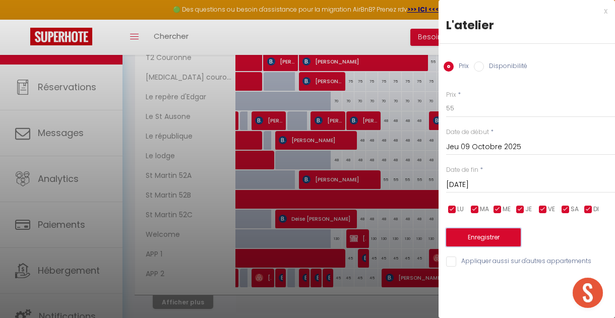
click at [498, 234] on button "Enregistrer" at bounding box center [483, 237] width 75 height 18
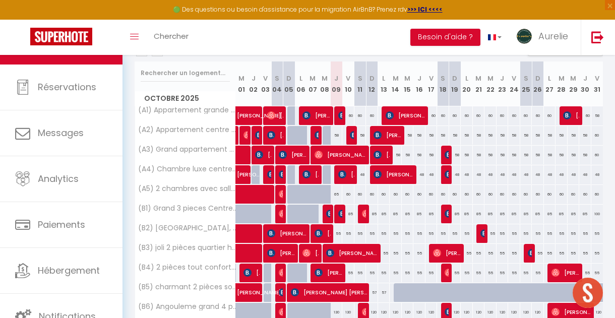
scroll to position [368, 0]
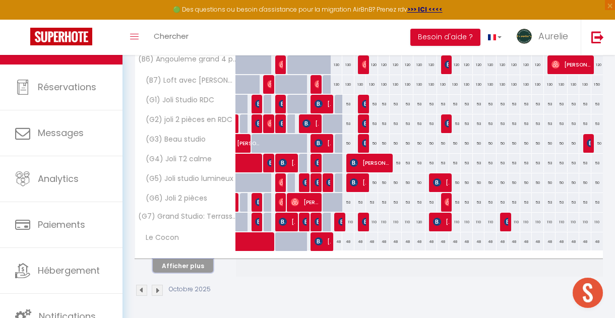
click at [188, 264] on button "Afficher plus" at bounding box center [183, 266] width 60 height 14
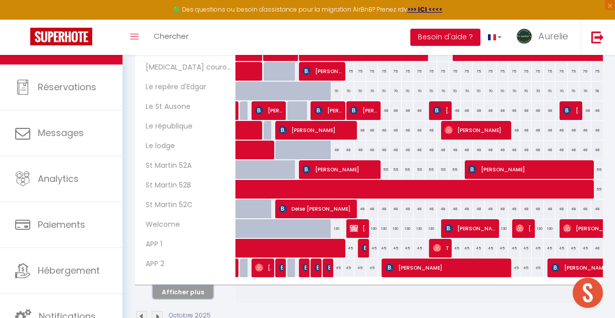
scroll to position [760, 0]
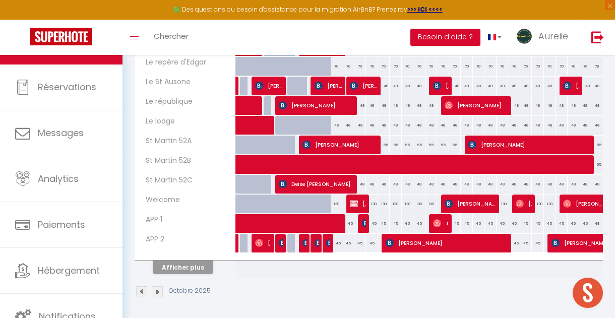
click at [339, 125] on div "48" at bounding box center [337, 125] width 12 height 19
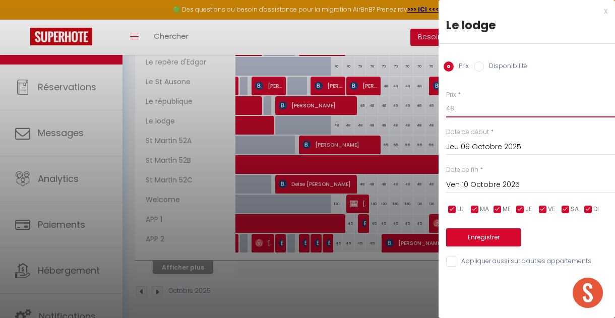
click at [454, 110] on input "48" at bounding box center [530, 108] width 169 height 18
click at [471, 188] on input "Ven 10 Octobre 2025" at bounding box center [530, 184] width 169 height 13
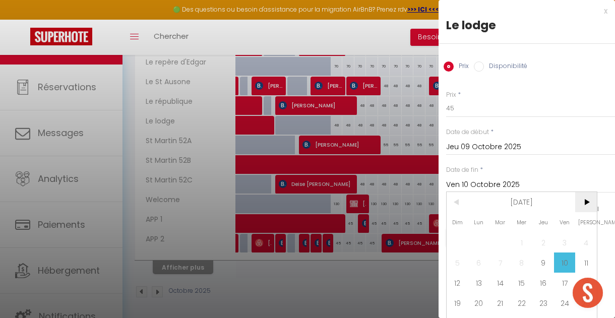
click at [593, 203] on span ">" at bounding box center [586, 202] width 22 height 20
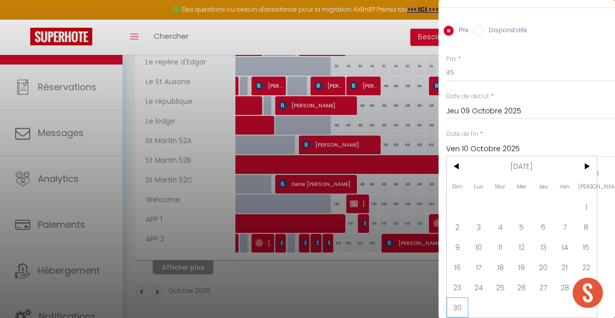
click at [460, 302] on span "30" at bounding box center [457, 307] width 22 height 20
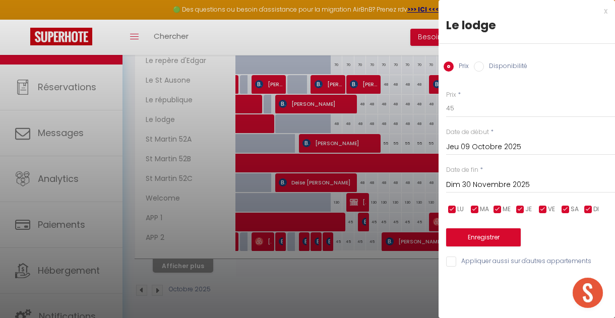
scroll to position [0, 0]
click at [466, 239] on button "Enregistrer" at bounding box center [483, 237] width 75 height 18
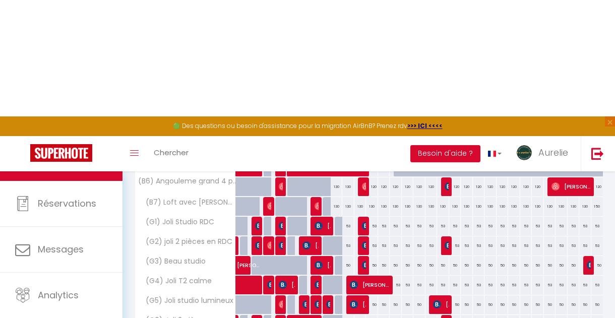
scroll to position [316, 0]
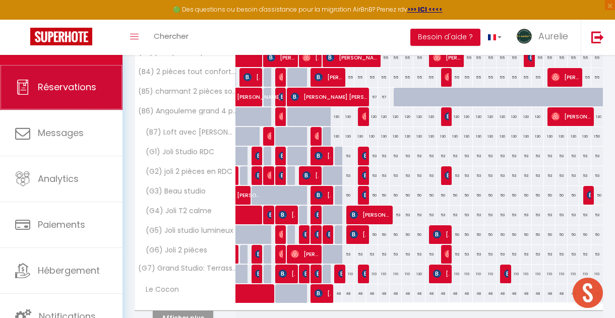
click at [80, 91] on span "Réservations" at bounding box center [67, 87] width 58 height 13
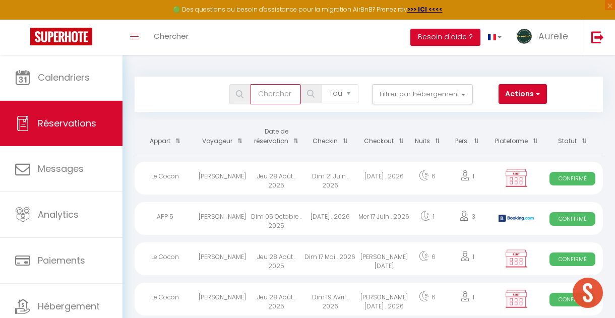
click at [282, 95] on input "text" at bounding box center [275, 94] width 50 height 20
paste input "[PERSON_NAME]"
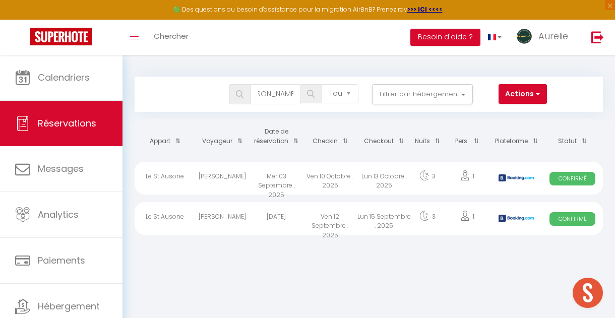
click at [360, 175] on div "Lun 13 Octobre . 2025" at bounding box center [384, 178] width 54 height 33
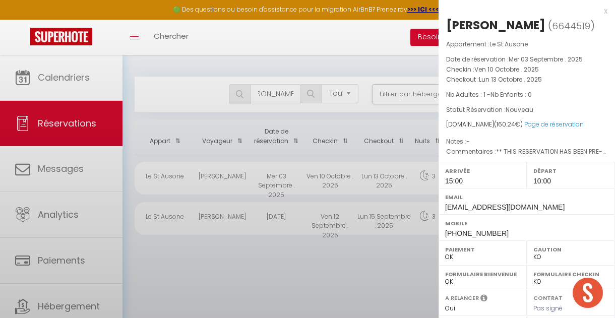
scroll to position [88, 0]
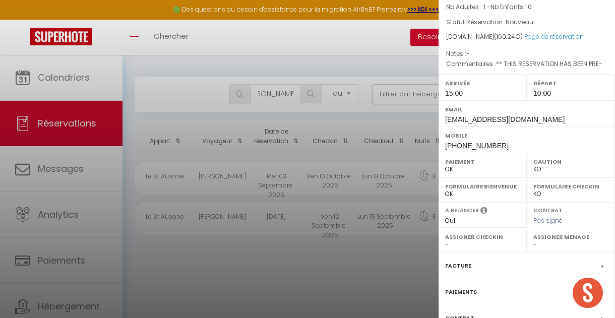
click at [458, 265] on label "Facture" at bounding box center [458, 266] width 26 height 11
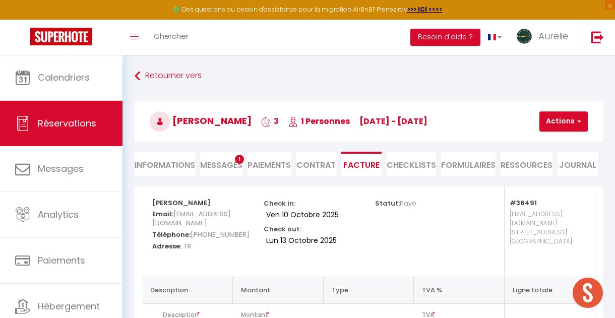
click at [175, 163] on li "Informations" at bounding box center [165, 164] width 60 height 25
click at [157, 159] on li "Informations" at bounding box center [165, 164] width 60 height 25
click at [180, 164] on li "Informations" at bounding box center [165, 164] width 60 height 25
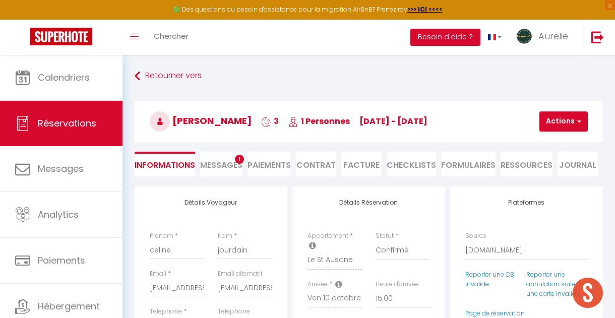
click at [246, 279] on input "[EMAIL_ADDRESS][DOMAIN_NAME]" at bounding box center [245, 288] width 54 height 18
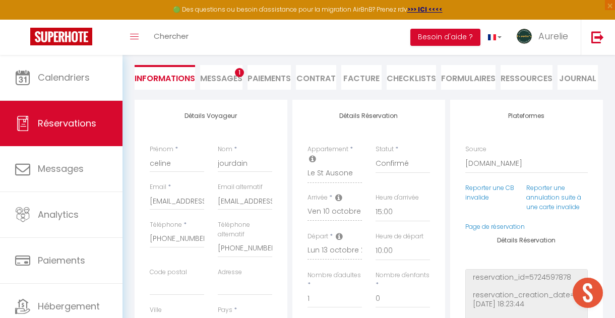
click at [266, 154] on div "Nom * jourdain" at bounding box center [245, 159] width 54 height 28
click at [248, 203] on input "[EMAIL_ADDRESS][DOMAIN_NAME]" at bounding box center [245, 201] width 54 height 18
click at [359, 79] on li "Facture" at bounding box center [361, 77] width 40 height 25
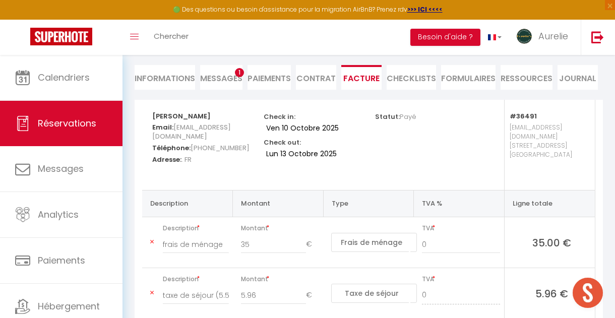
click at [557, 45] on button "Actions" at bounding box center [563, 35] width 48 height 20
click at [559, 45] on button "Actions" at bounding box center [563, 35] width 48 height 20
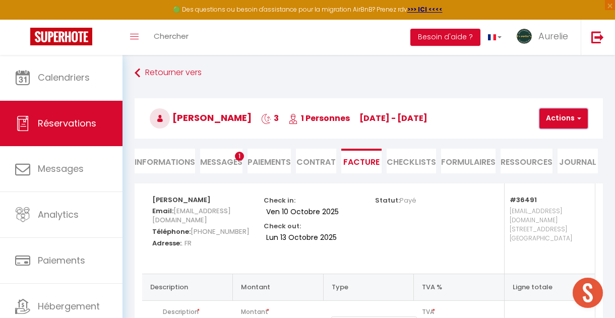
click at [566, 122] on button "Actions" at bounding box center [563, 118] width 48 height 20
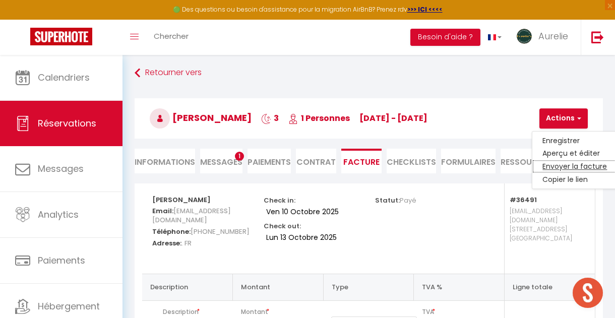
click at [567, 169] on link "Envoyer la facture" at bounding box center [574, 166] width 85 height 13
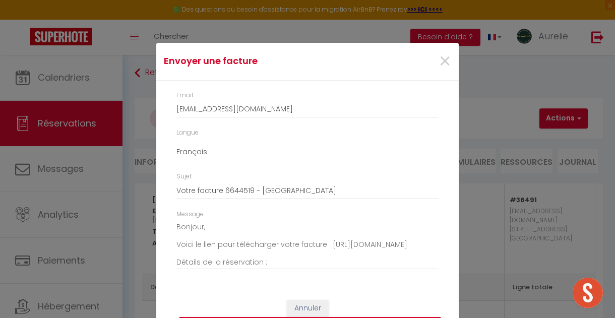
scroll to position [15, 0]
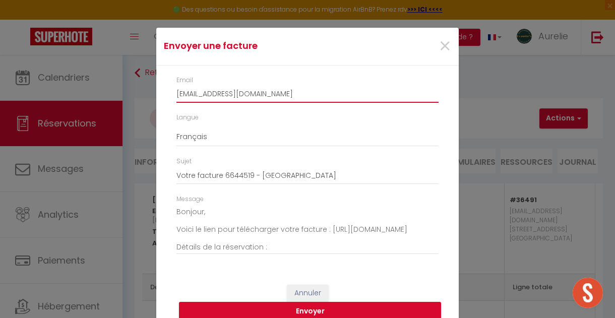
click at [258, 101] on input "[EMAIL_ADDRESS][DOMAIN_NAME]" at bounding box center [307, 94] width 262 height 18
click at [255, 91] on input "[EMAIL_ADDRESS][DOMAIN_NAME]" at bounding box center [307, 94] width 262 height 18
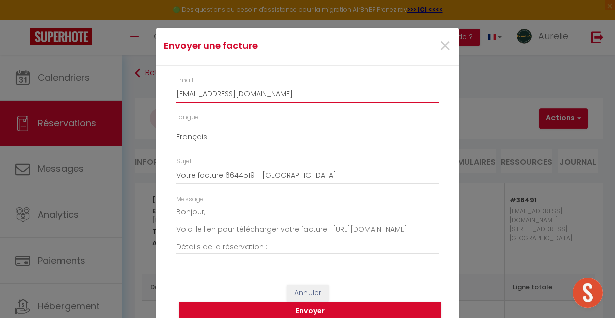
click at [255, 91] on input "[EMAIL_ADDRESS][DOMAIN_NAME]" at bounding box center [307, 94] width 262 height 18
paste input "[EMAIL_ADDRESS][DOMAIN_NAME]"
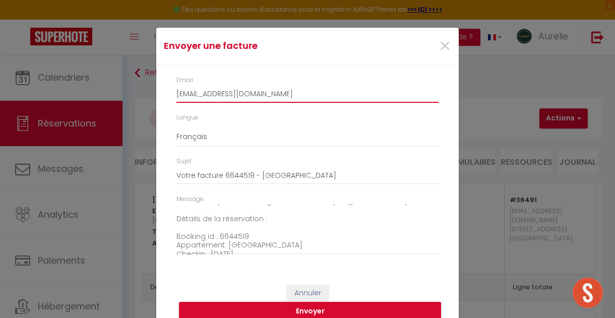
scroll to position [56, 0]
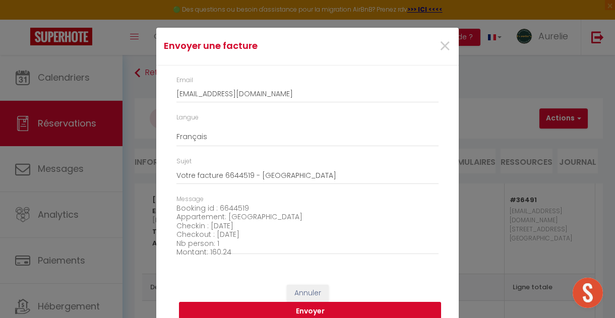
click at [318, 310] on button "Envoyer" at bounding box center [310, 311] width 262 height 19
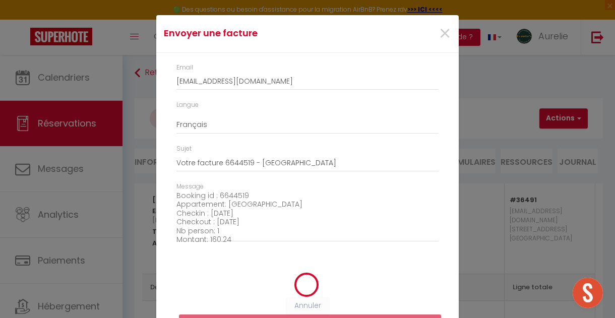
scroll to position [3, 0]
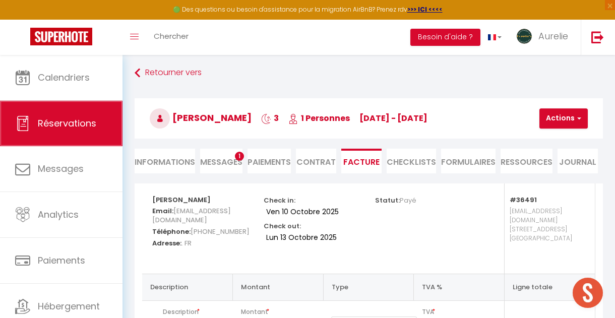
click at [85, 126] on span "Réservations" at bounding box center [67, 123] width 58 height 13
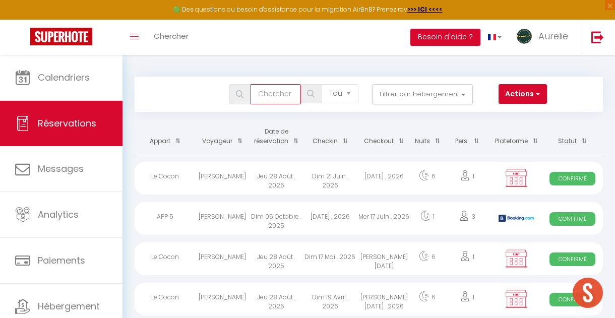
click at [278, 95] on input "text" at bounding box center [275, 94] width 50 height 20
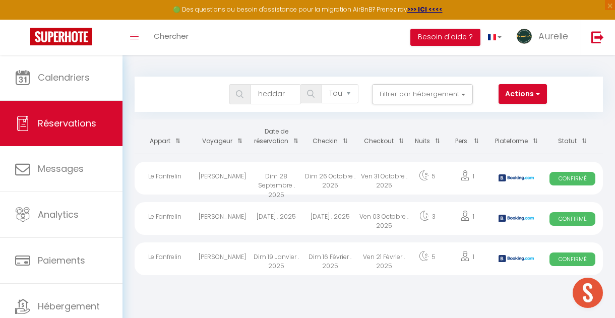
click at [349, 219] on div "[DATE] . 2025" at bounding box center [330, 218] width 54 height 33
click at [350, 219] on div at bounding box center [307, 159] width 615 height 318
click at [358, 219] on div at bounding box center [307, 159] width 615 height 318
click at [370, 220] on div "Ven 03 Octobre . 2025" at bounding box center [384, 218] width 54 height 33
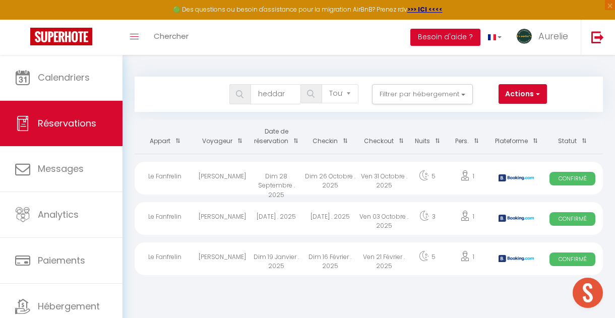
click at [0, 0] on div at bounding box center [0, 0] width 0 height 0
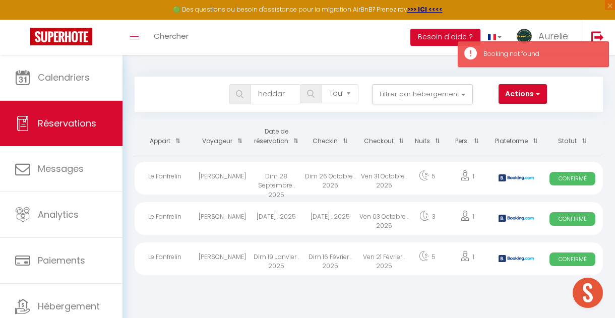
click at [370, 219] on div "Ven 03 Octobre . 2025" at bounding box center [384, 218] width 54 height 33
click at [0, 0] on div at bounding box center [0, 0] width 0 height 0
